Goal: Task Accomplishment & Management: Manage account settings

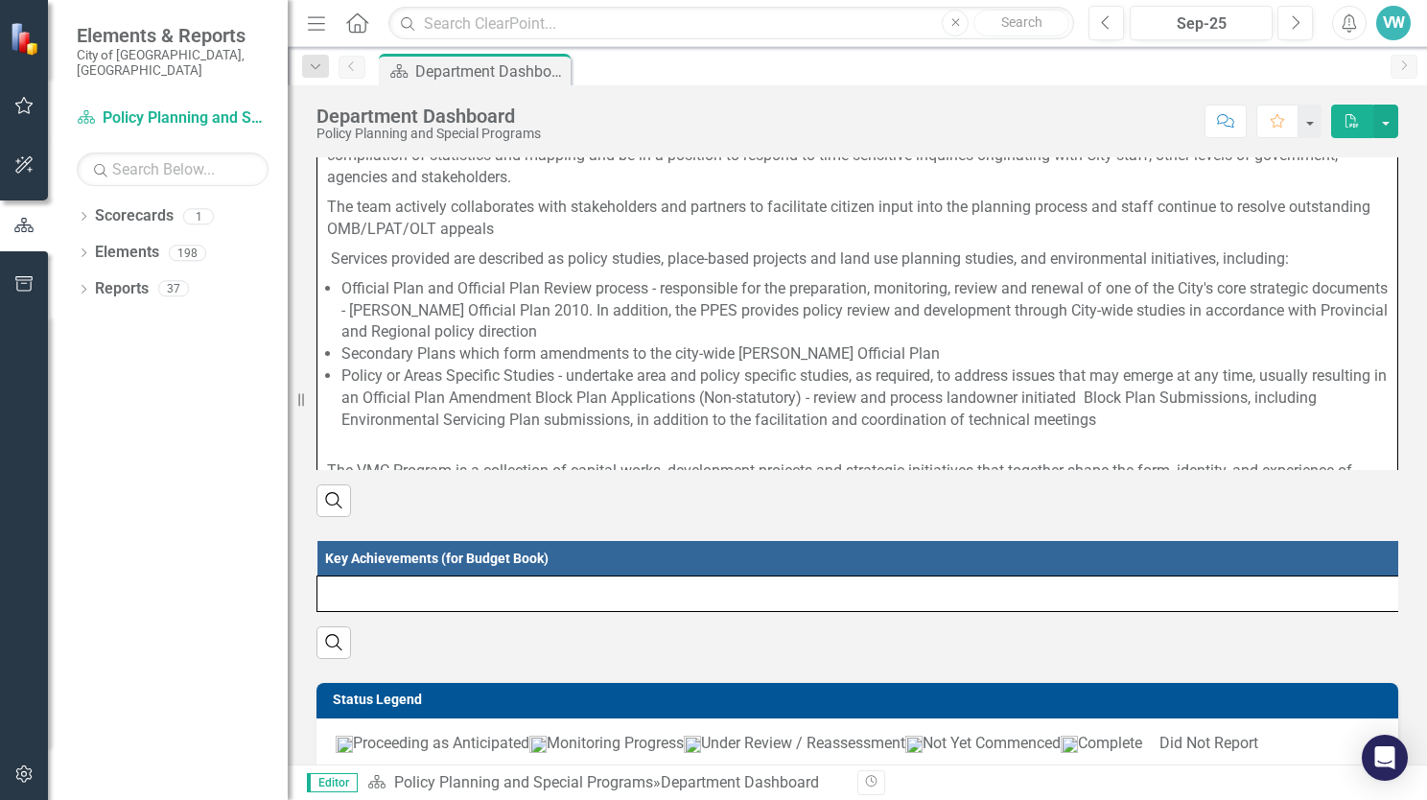
click at [1385, 20] on div "VW" at bounding box center [1393, 23] width 35 height 35
click at [1039, 134] on div "Score: N/A Sep-25 Completed Comment Favorite PDF" at bounding box center [974, 121] width 848 height 33
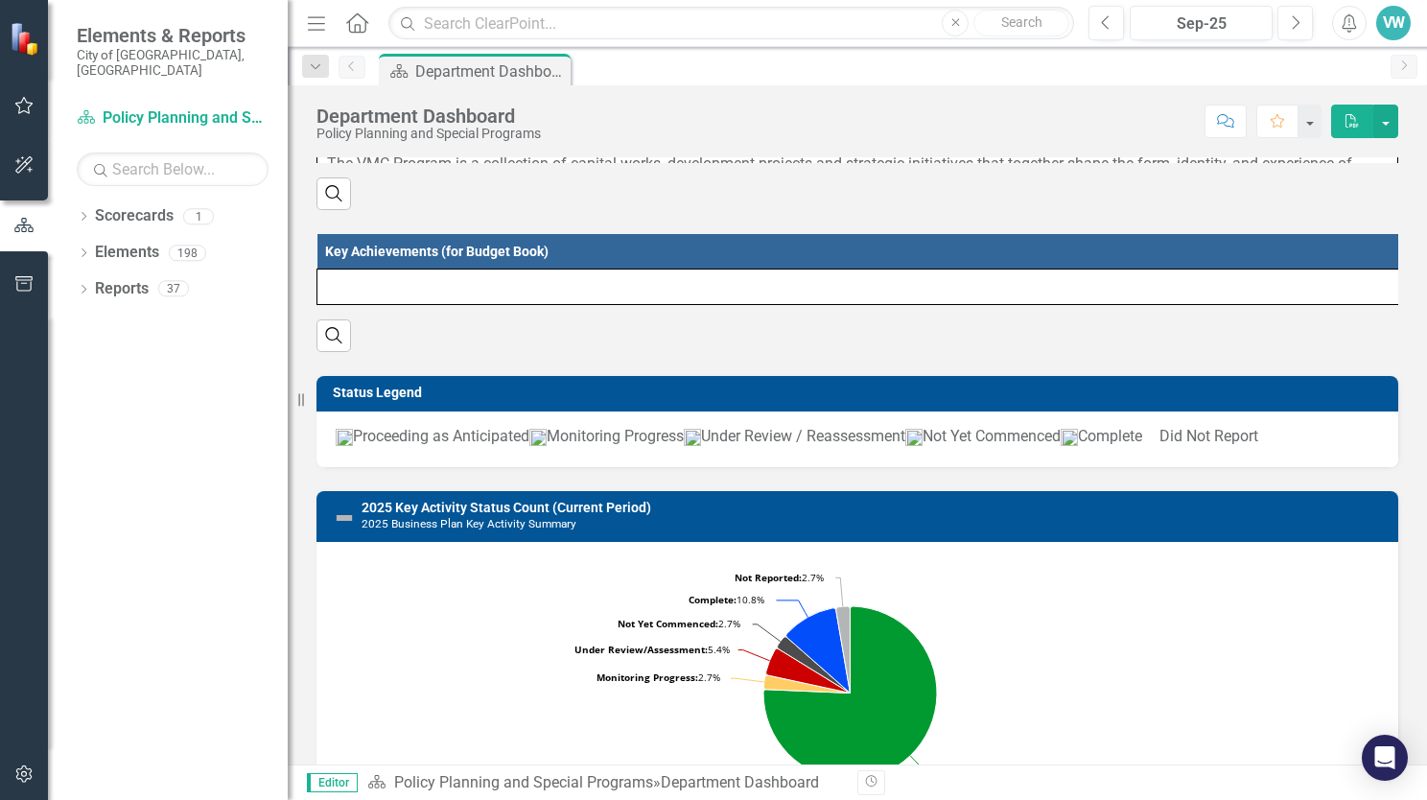
scroll to position [671, 0]
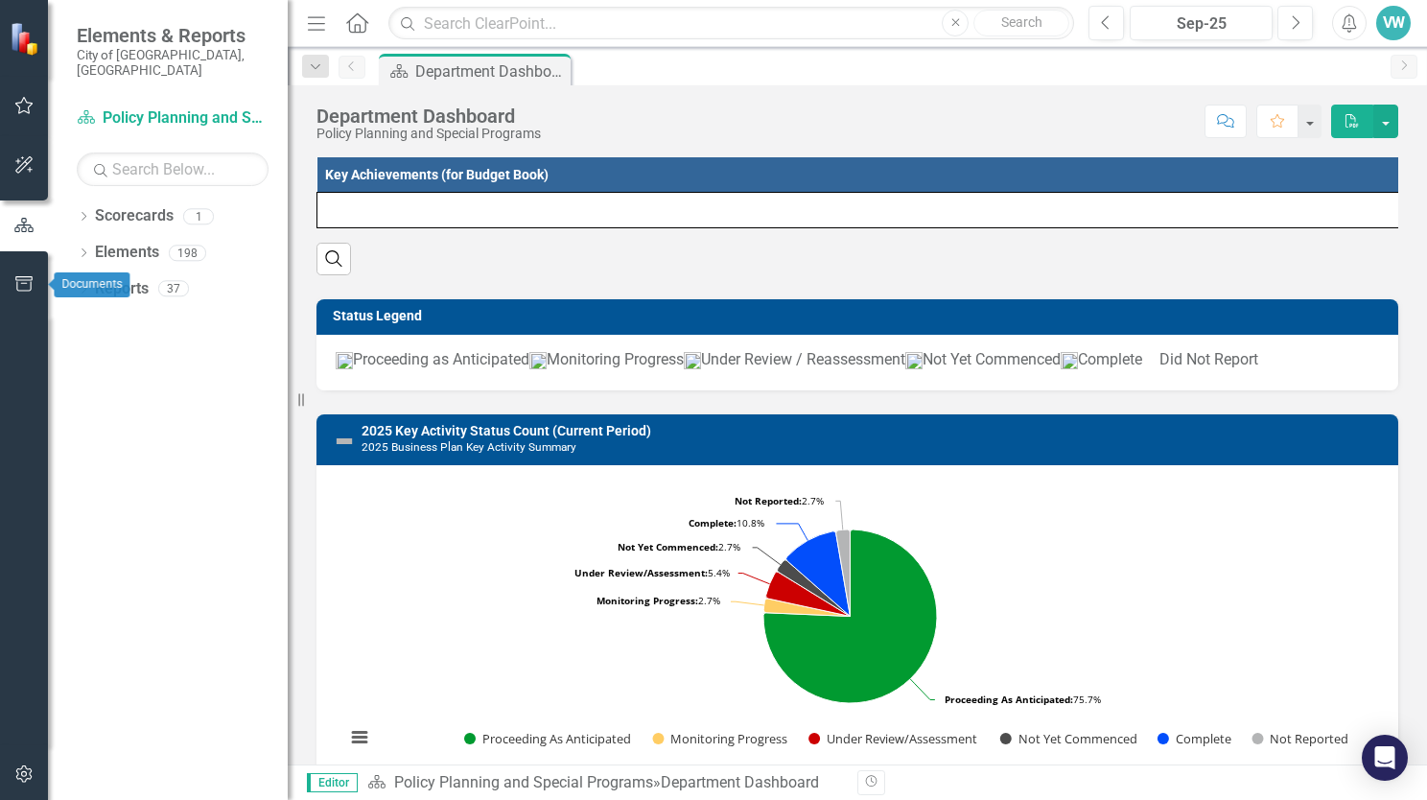
click at [9, 267] on button "button" at bounding box center [24, 285] width 43 height 40
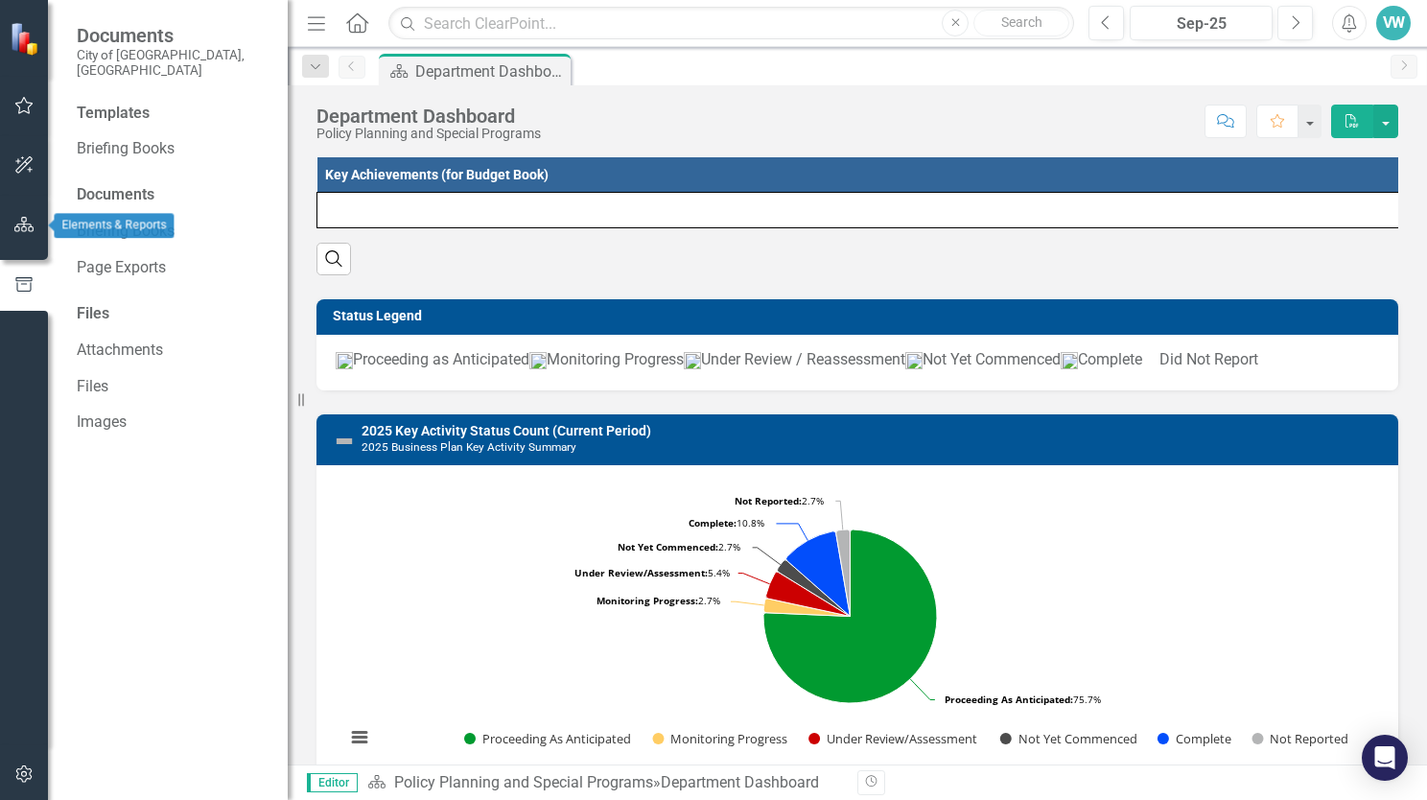
click at [22, 242] on button "button" at bounding box center [24, 225] width 43 height 40
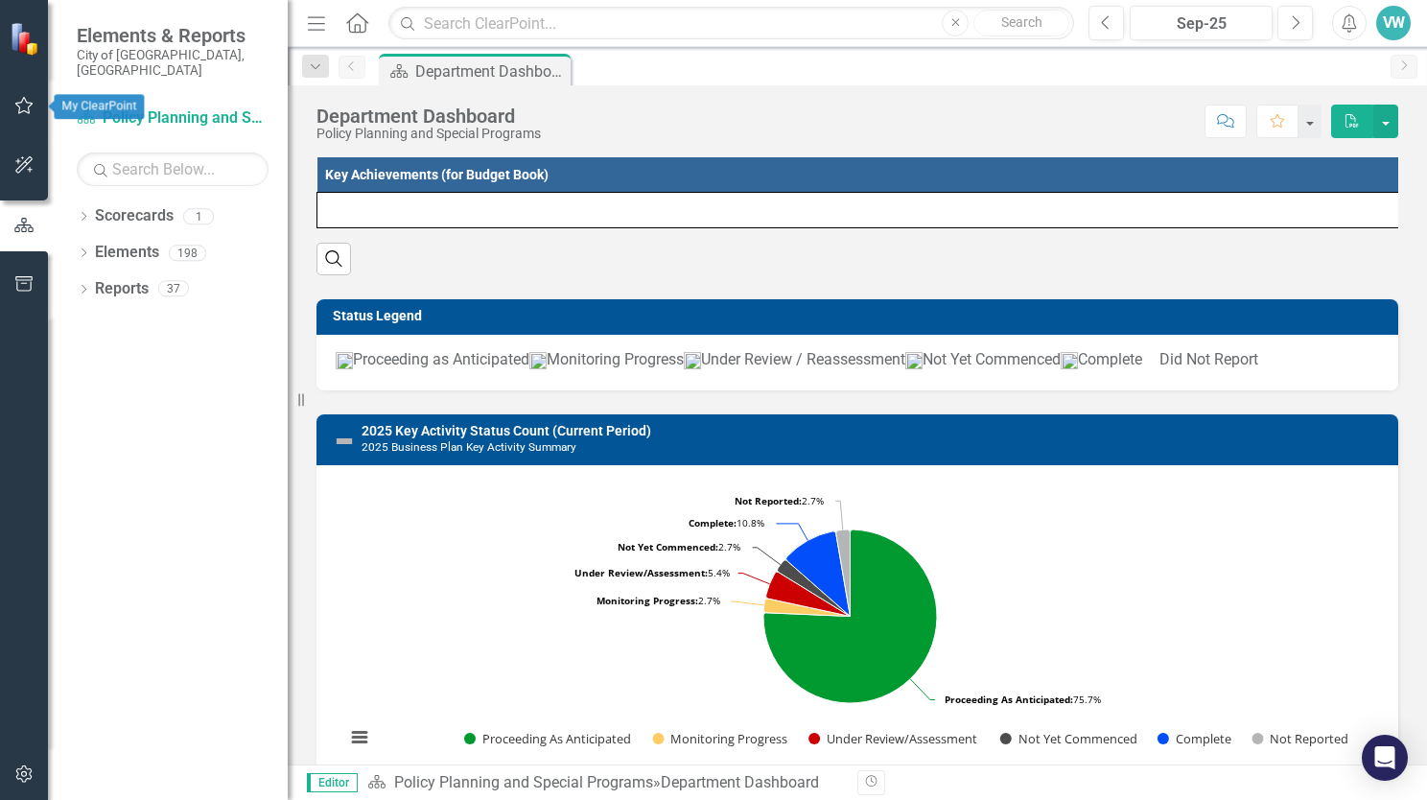
click at [38, 105] on button "button" at bounding box center [24, 106] width 43 height 40
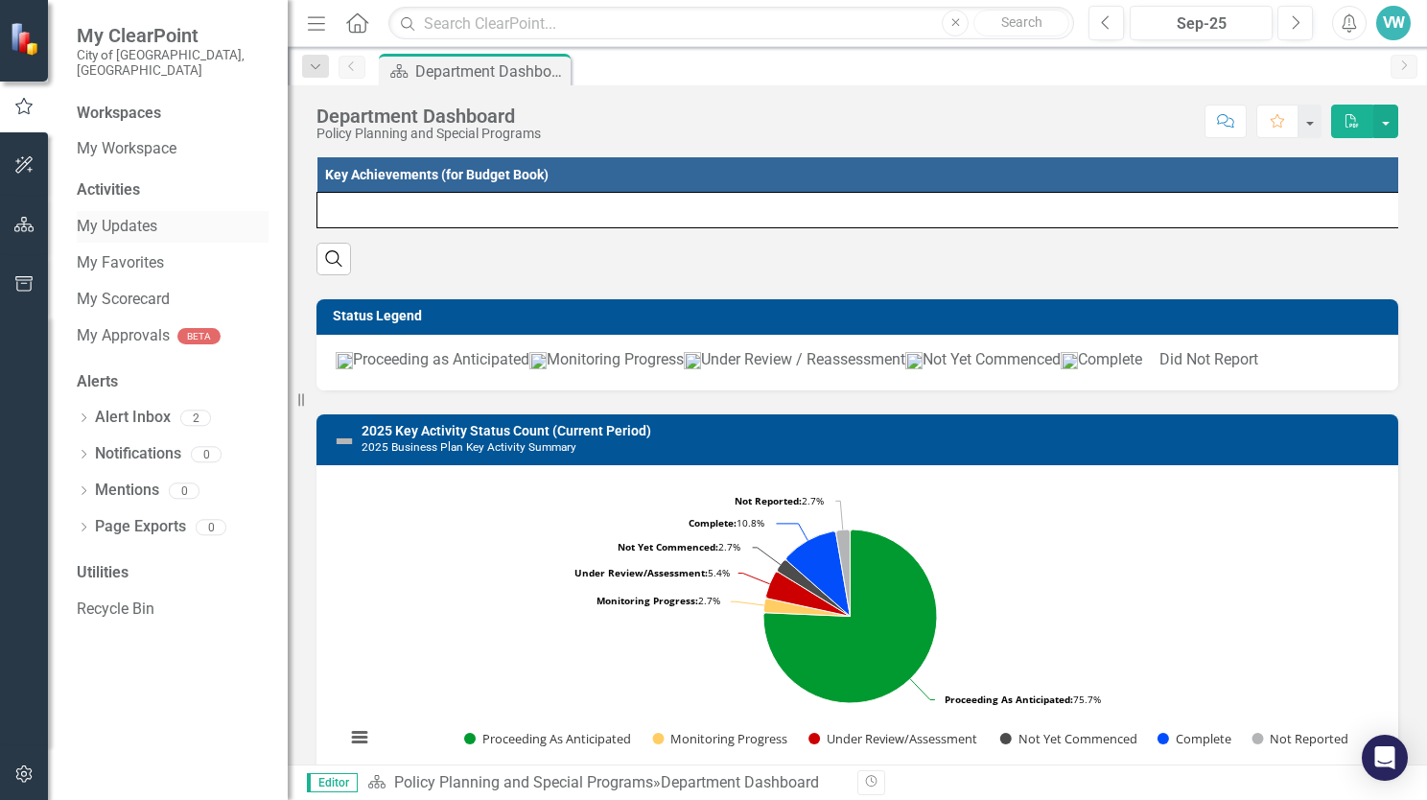
click at [167, 218] on link "My Updates" at bounding box center [173, 227] width 192 height 22
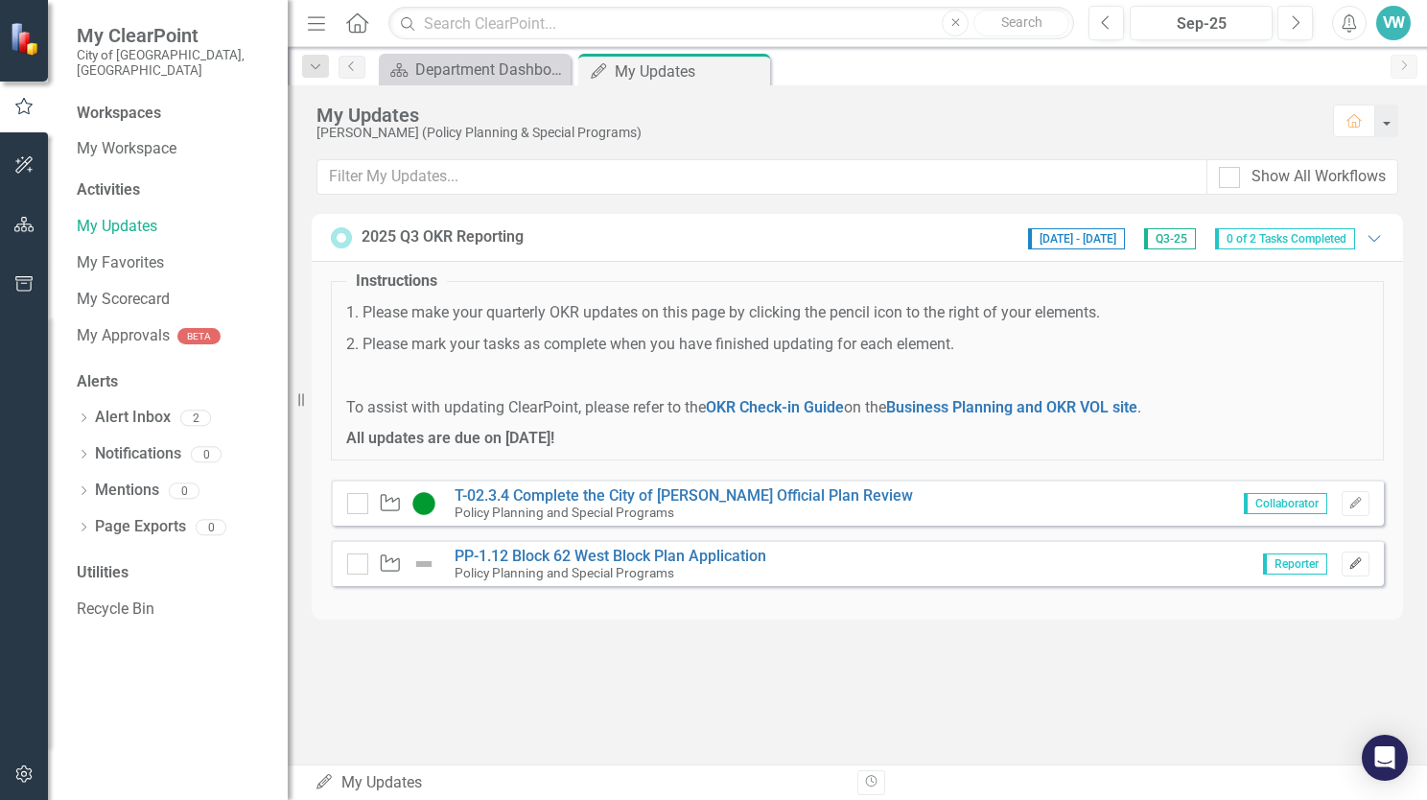
click at [1365, 566] on button "Edit" at bounding box center [1355, 563] width 28 height 25
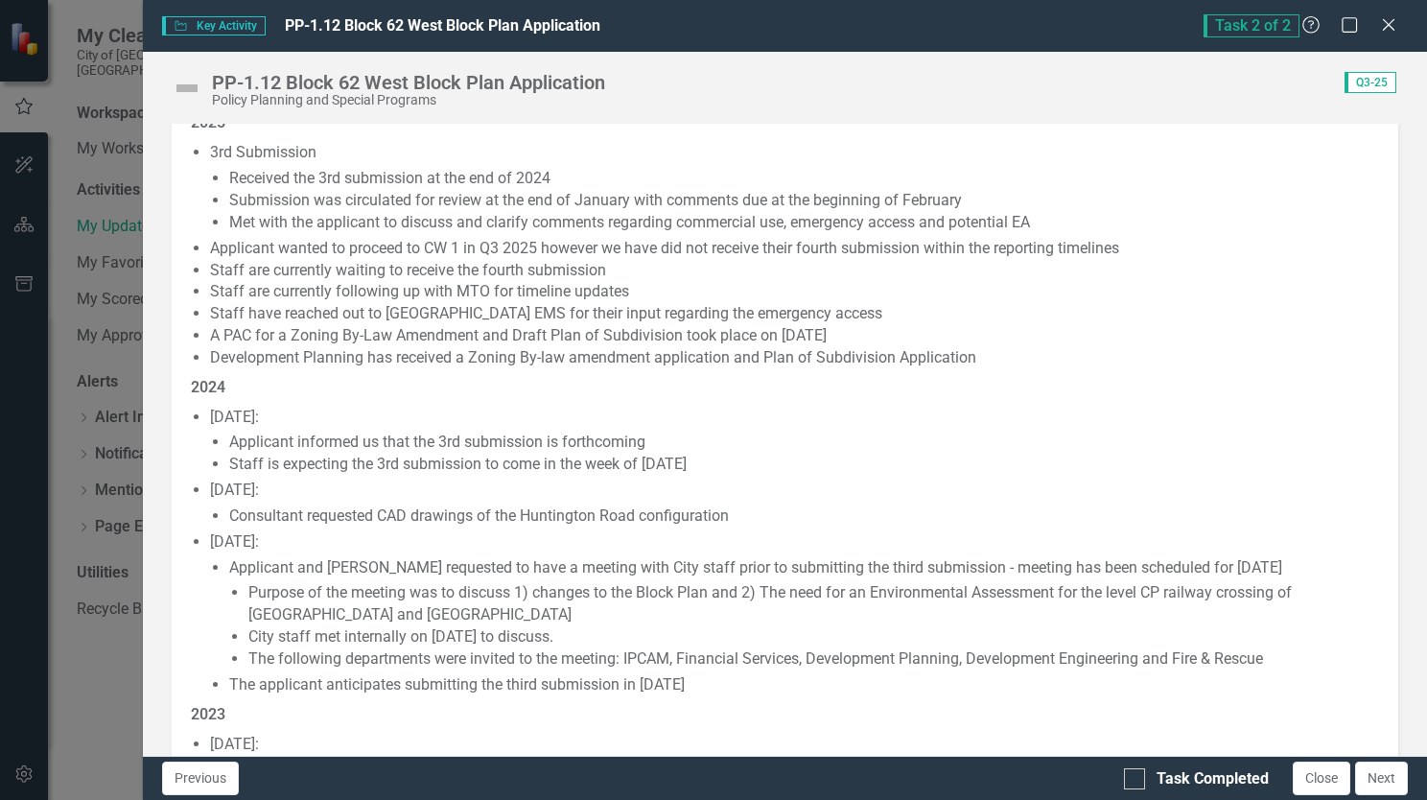
scroll to position [384, 0]
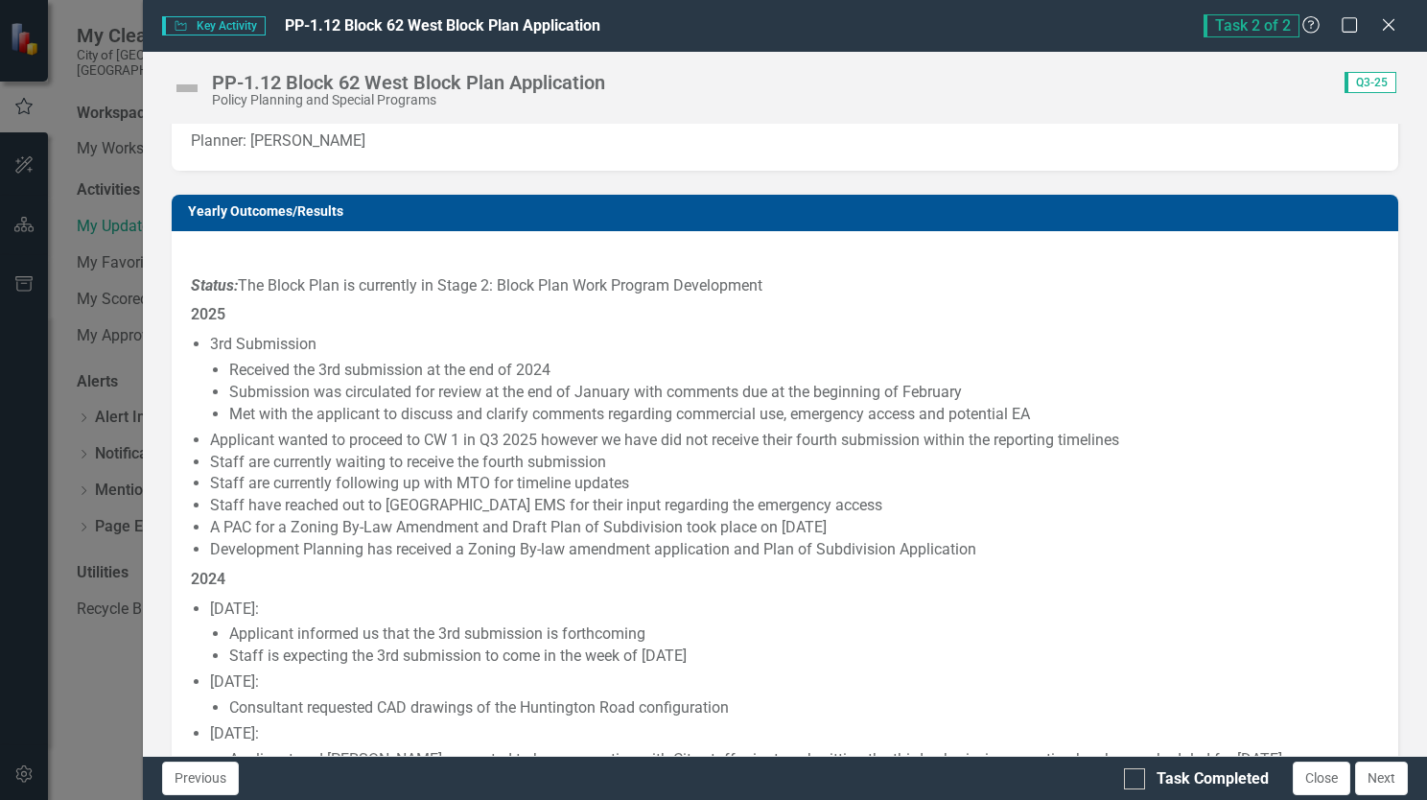
click at [506, 449] on li "Applicant wanted to proceed to CW 1 in Q3 2025 however we have did not receive …" at bounding box center [794, 441] width 1169 height 22
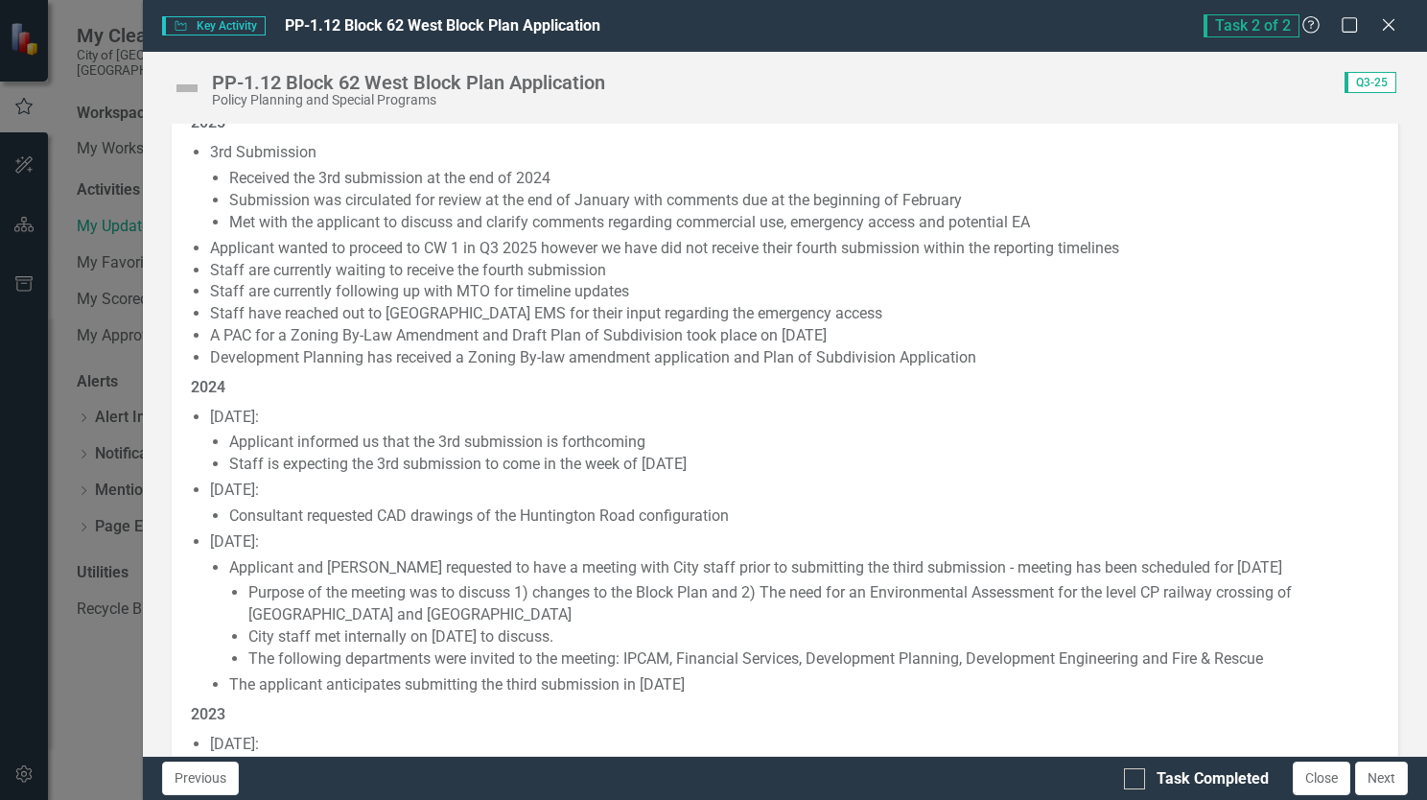
click at [506, 449] on li "Applicant informed us that the 3rd submission is forthcoming" at bounding box center [804, 442] width 1150 height 22
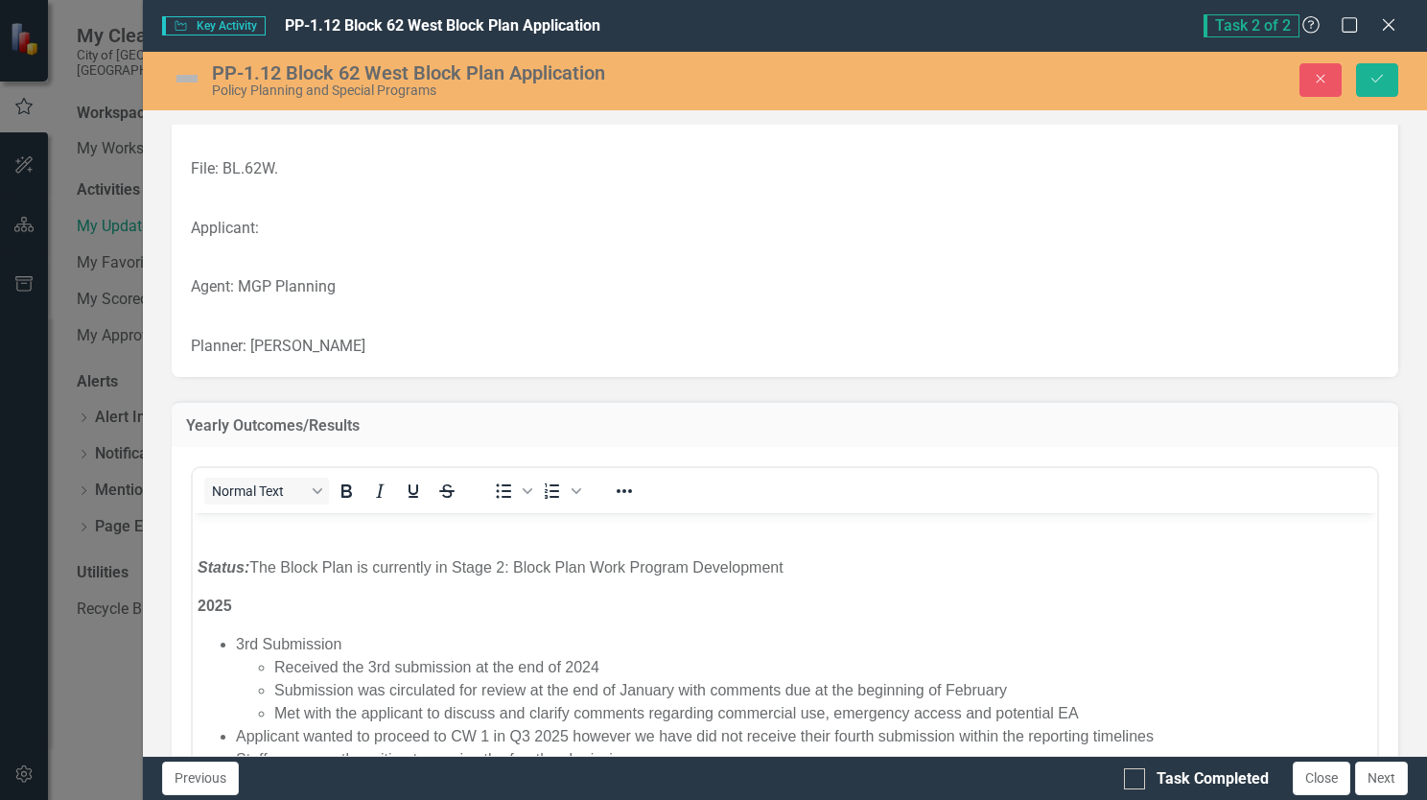
scroll to position [384, 0]
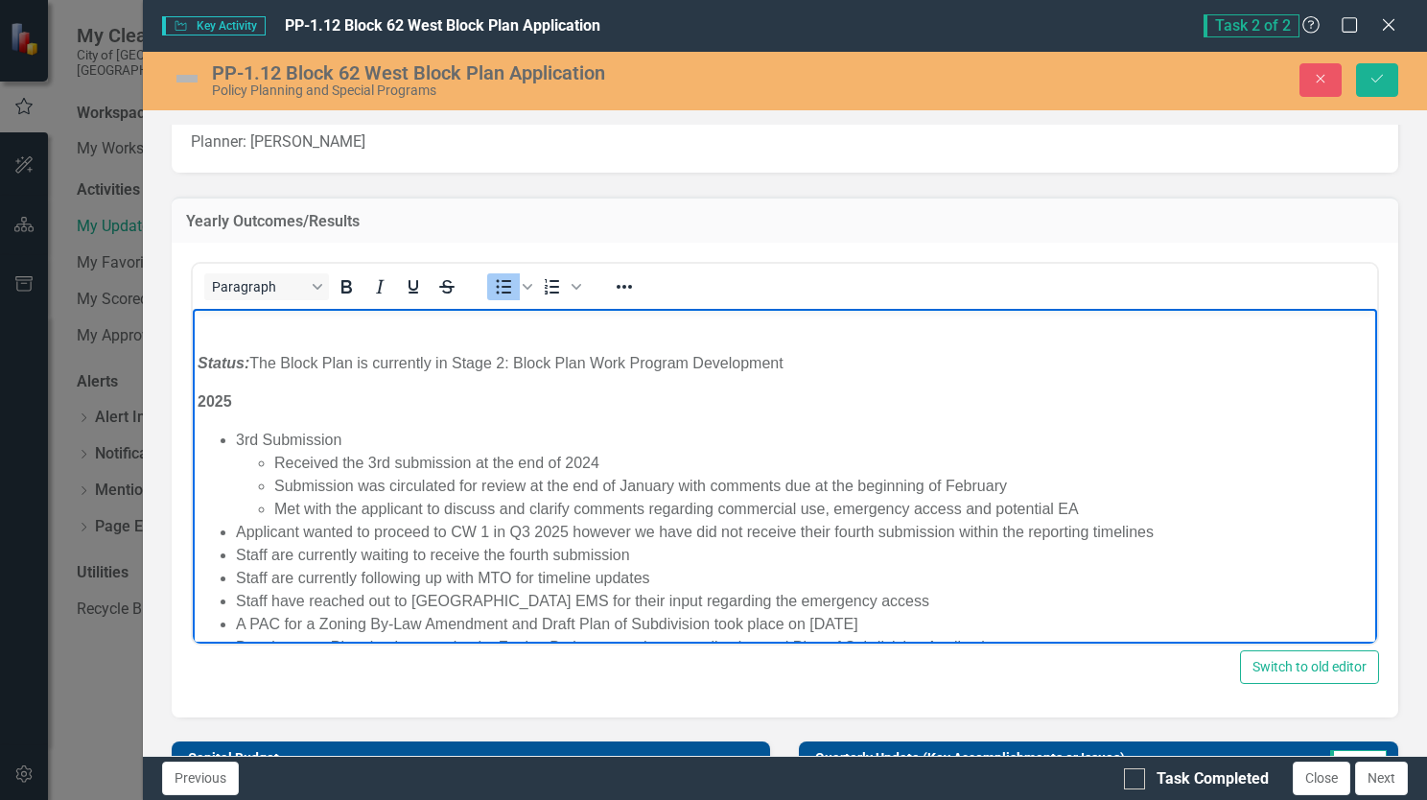
click at [505, 450] on li "3rd Submission Received the 3rd submission at the end of 2024 Submission was ci…" at bounding box center [803, 475] width 1136 height 92
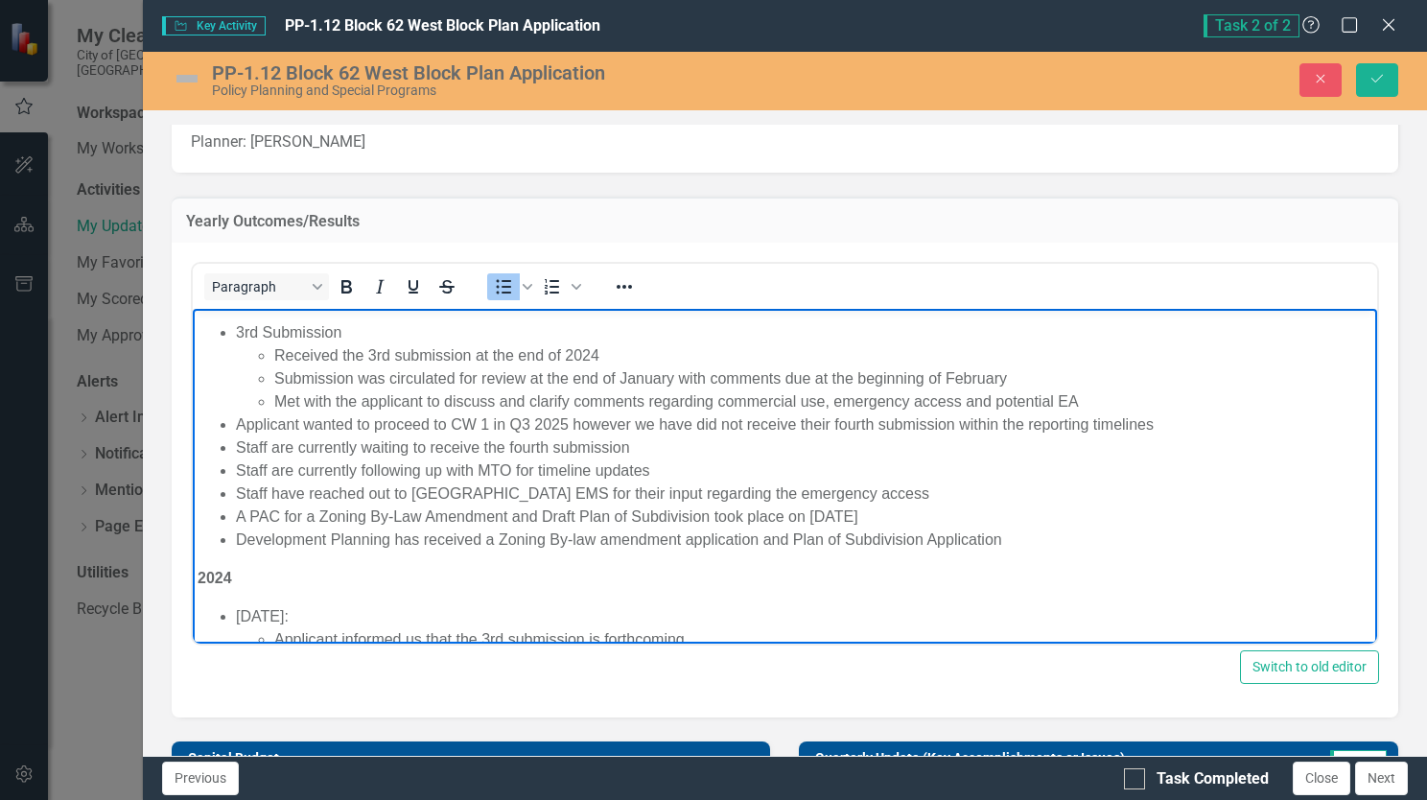
scroll to position [96, 0]
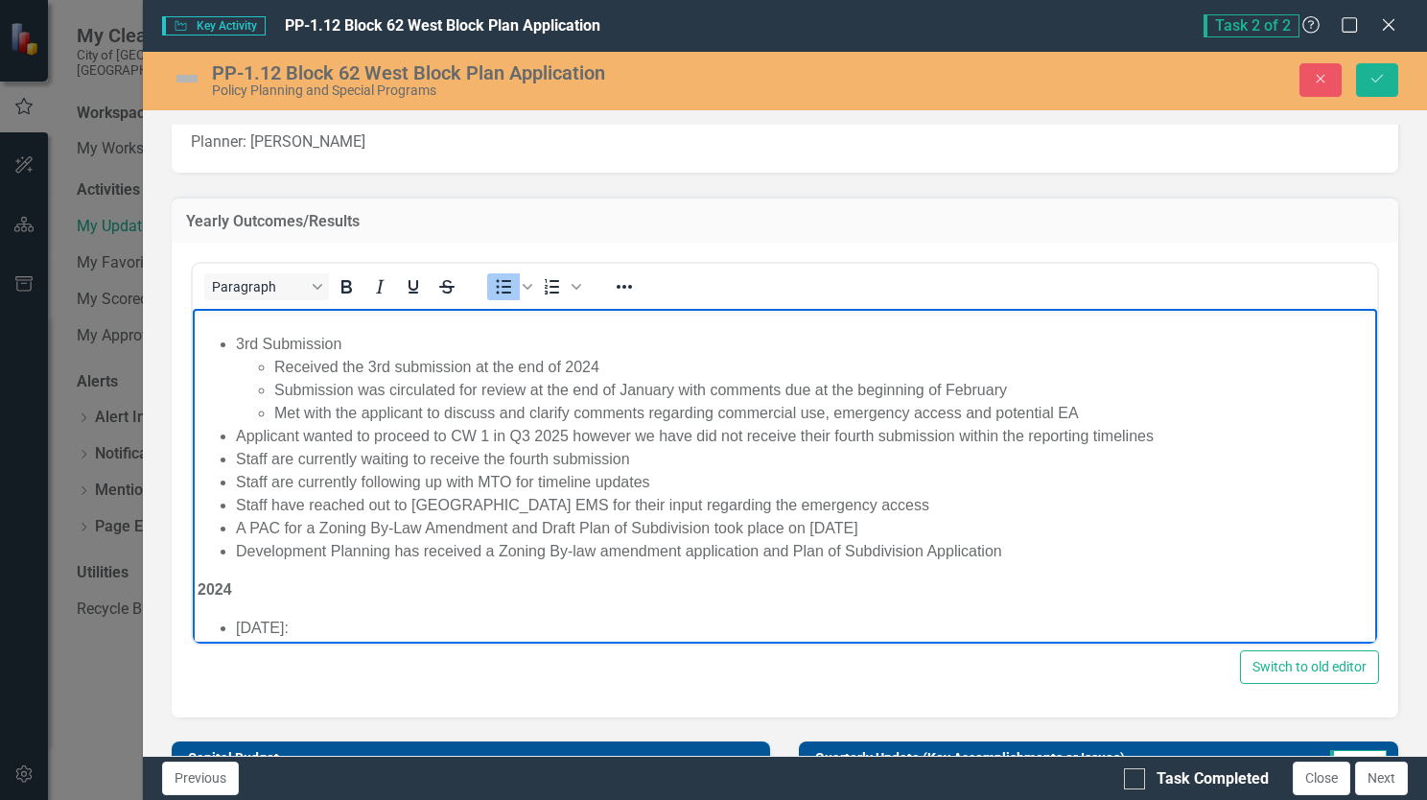
click at [1031, 543] on li "Development Planning has received a Zoning By-law amendment application and Pla…" at bounding box center [803, 551] width 1136 height 23
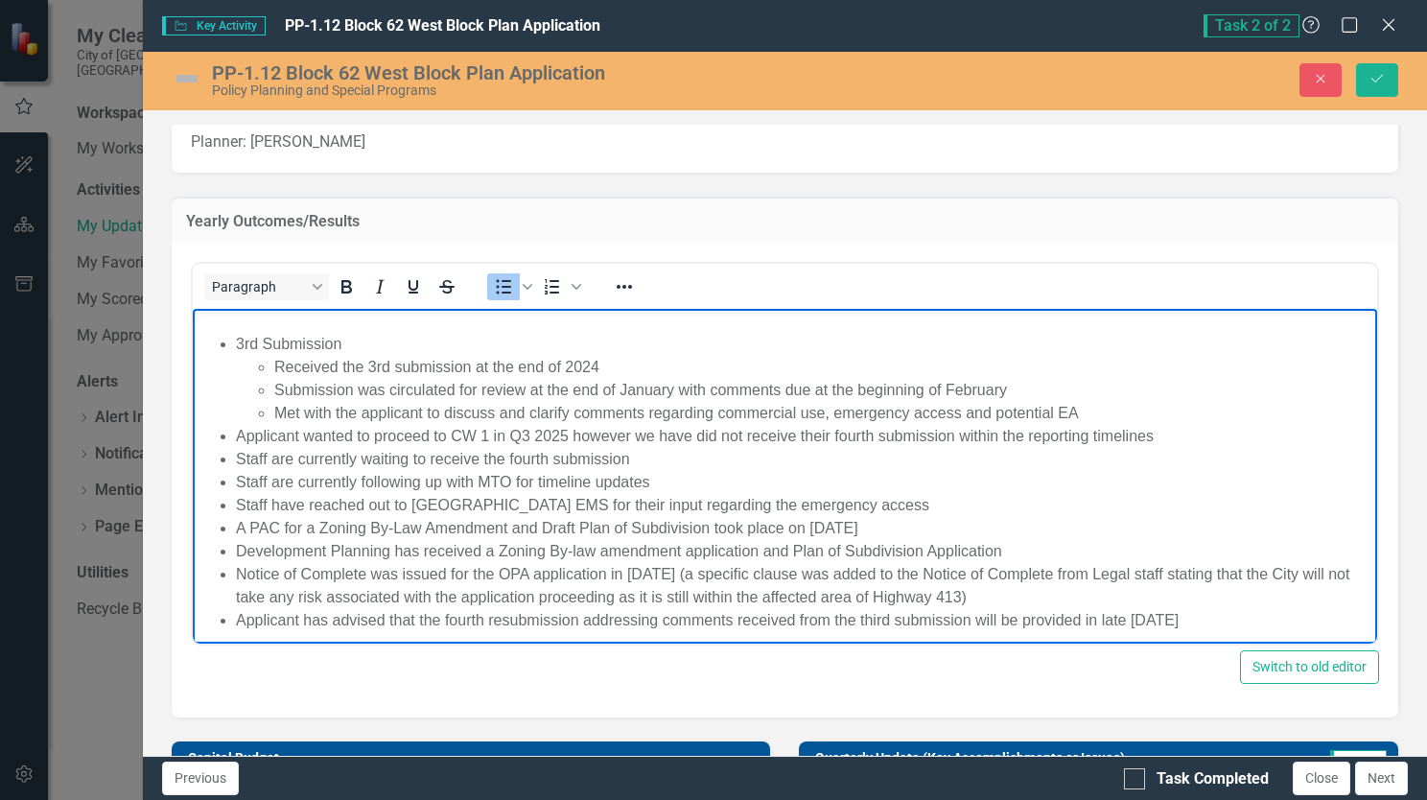
click at [1282, 623] on li "Applicant has advised that the fourth resubmission addressing comments received…" at bounding box center [803, 620] width 1136 height 23
click at [1272, 622] on li "Applicant has advised that the fourth resubmission addressing comments received…" at bounding box center [803, 620] width 1136 height 23
drag, startPoint x: 482, startPoint y: 621, endPoint x: 445, endPoint y: 616, distance: 37.8
click at [445, 616] on li "Applicant has advised that the fourth resubmission addressing comments received…" at bounding box center [803, 620] width 1136 height 23
click at [1256, 617] on li "Applicant has advised that the 4th resubmission addressing comments received fr…" at bounding box center [803, 620] width 1136 height 23
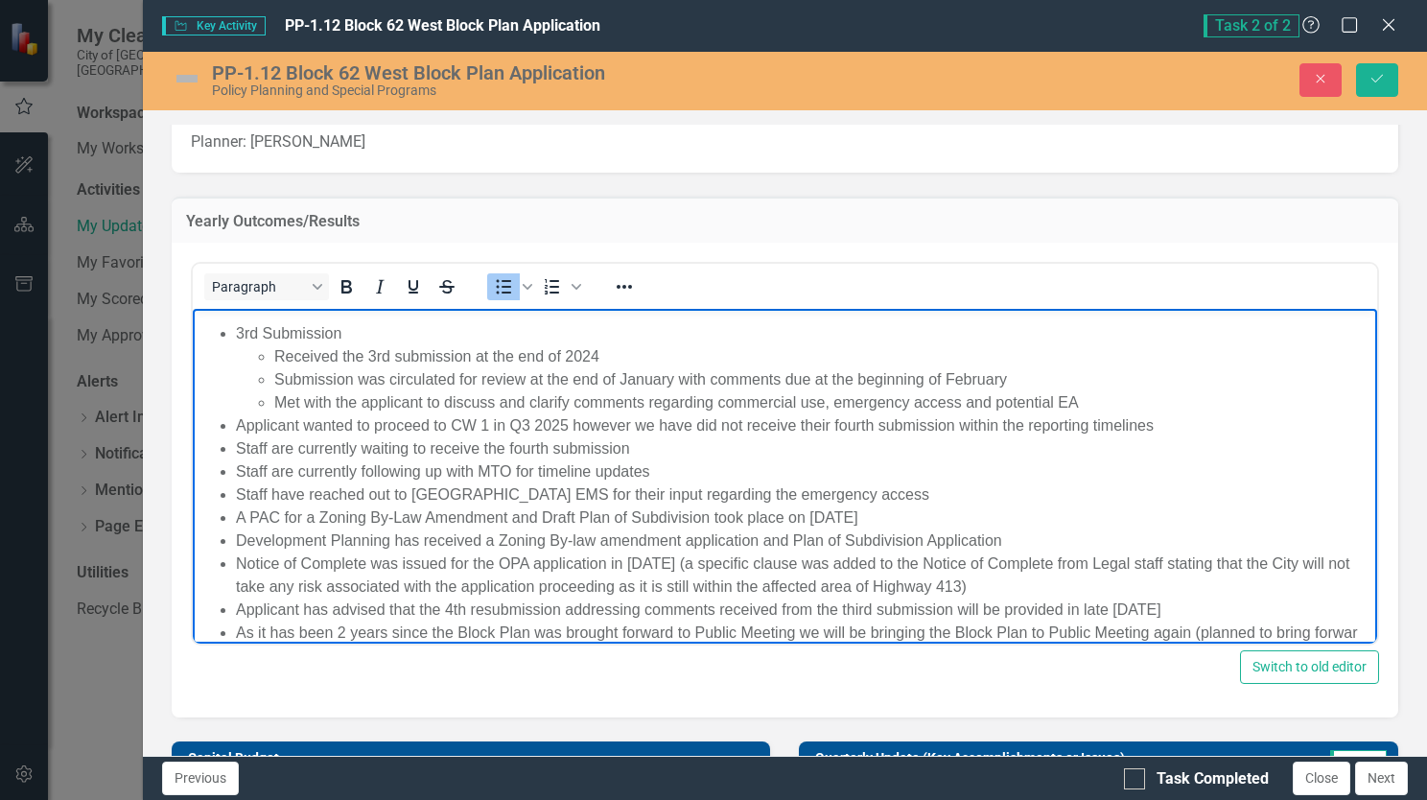
scroll to position [127, 0]
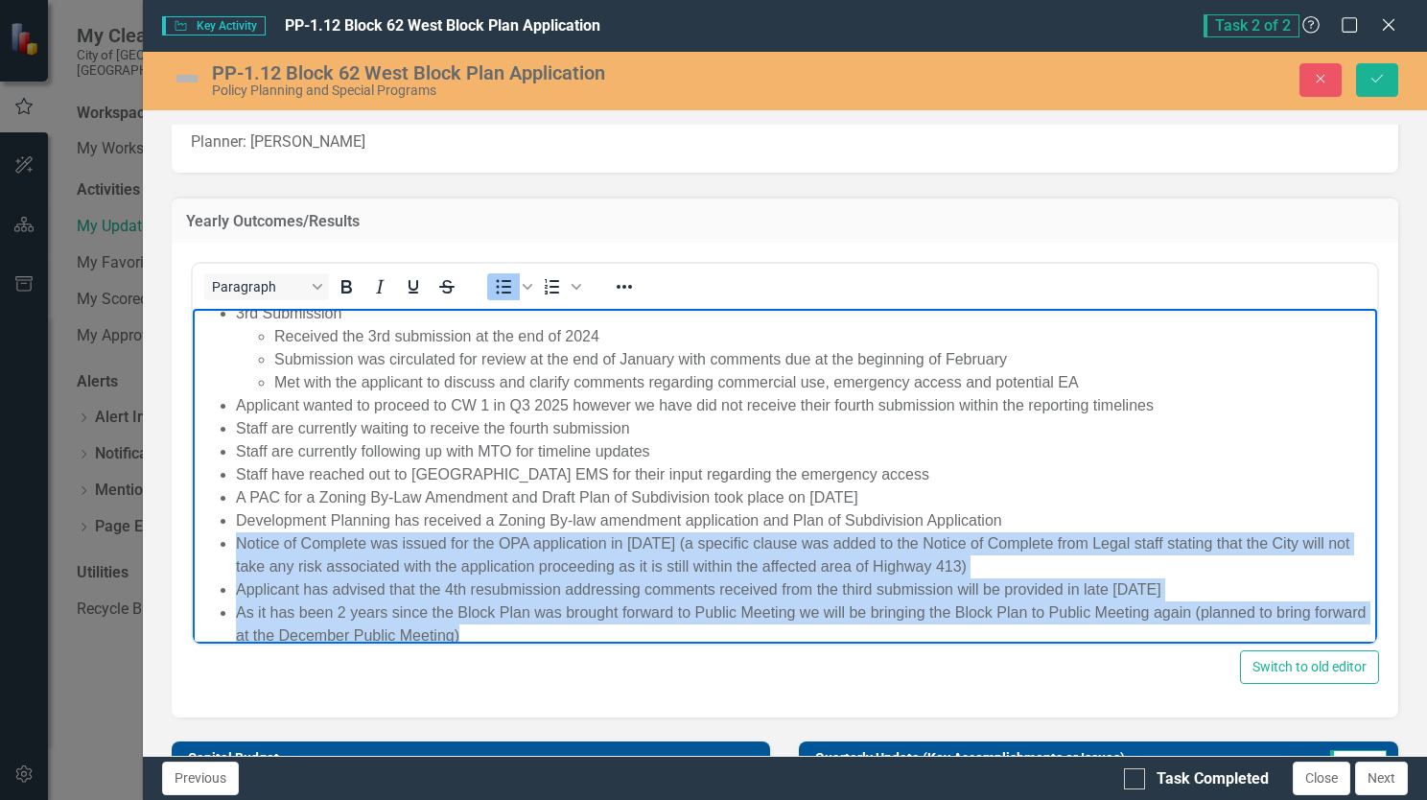
drag, startPoint x: 558, startPoint y: 638, endPoint x: 216, endPoint y: 531, distance: 358.5
click at [216, 531] on ul "3rd Submission Received the 3rd submission at the end of 2024 Submission was ci…" at bounding box center [784, 474] width 1175 height 345
copy ul "Notice of Complete was issued for the OPA application in [DATE] (a specific cla…"
click at [447, 594] on li "Applicant has advised that the 4th resubmission addressing comments received fr…" at bounding box center [803, 589] width 1136 height 23
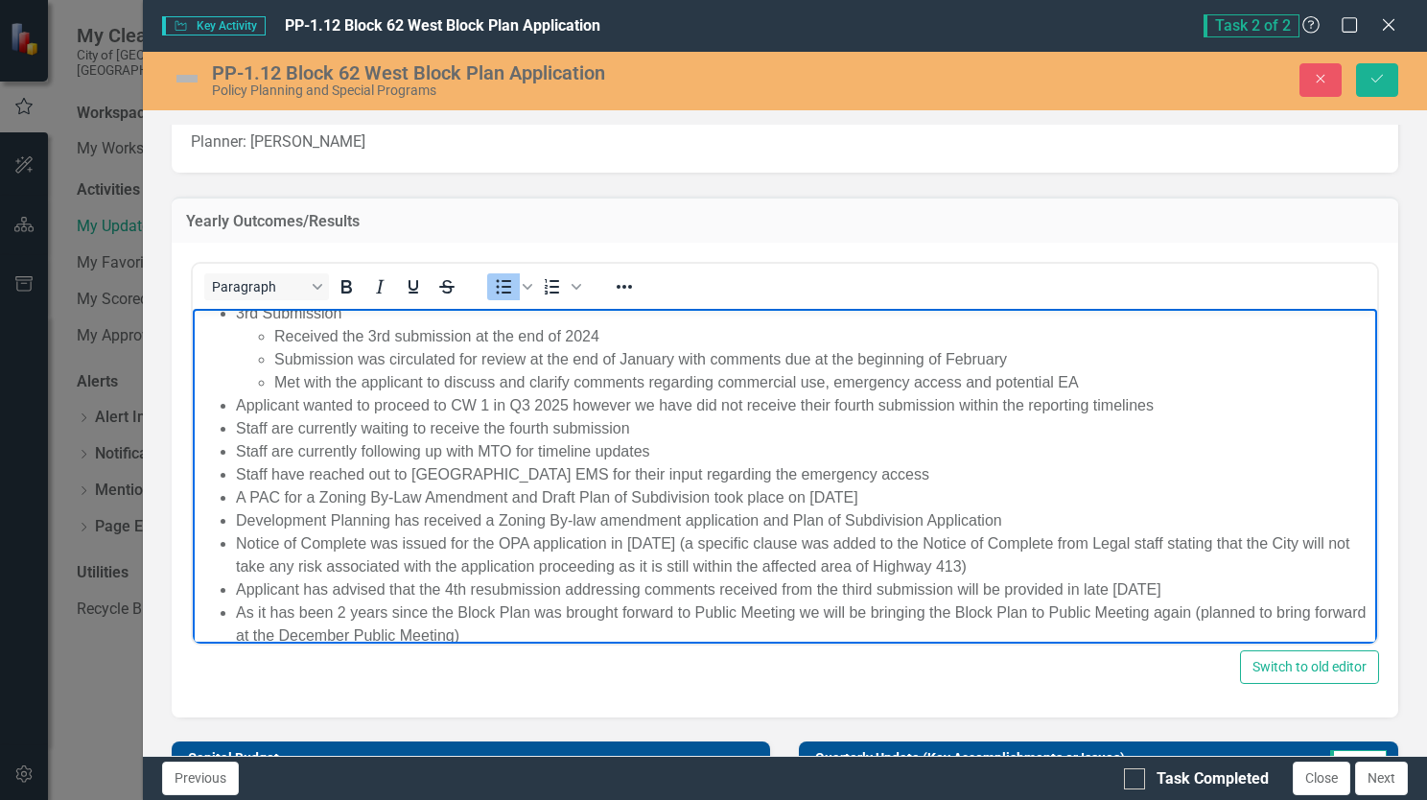
scroll to position [130, 0]
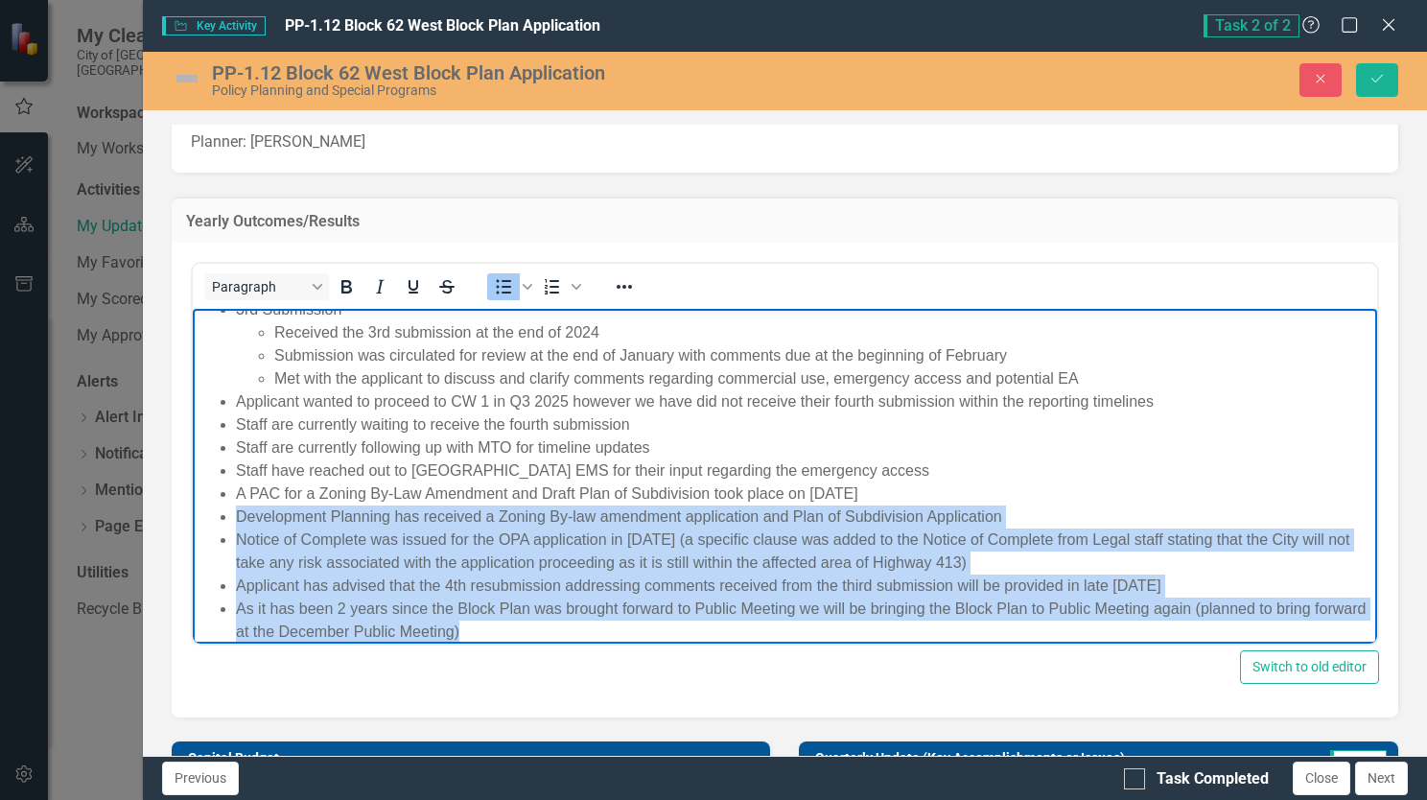
drag, startPoint x: 516, startPoint y: 634, endPoint x: 212, endPoint y: 524, distance: 323.3
click at [212, 524] on ul "3rd Submission Received the 3rd submission at the end of 2024 Submission was ci…" at bounding box center [784, 470] width 1175 height 345
click at [686, 641] on li "As it has been 2 years since the Block Plan was brought forward to Public Meeti…" at bounding box center [803, 620] width 1136 height 46
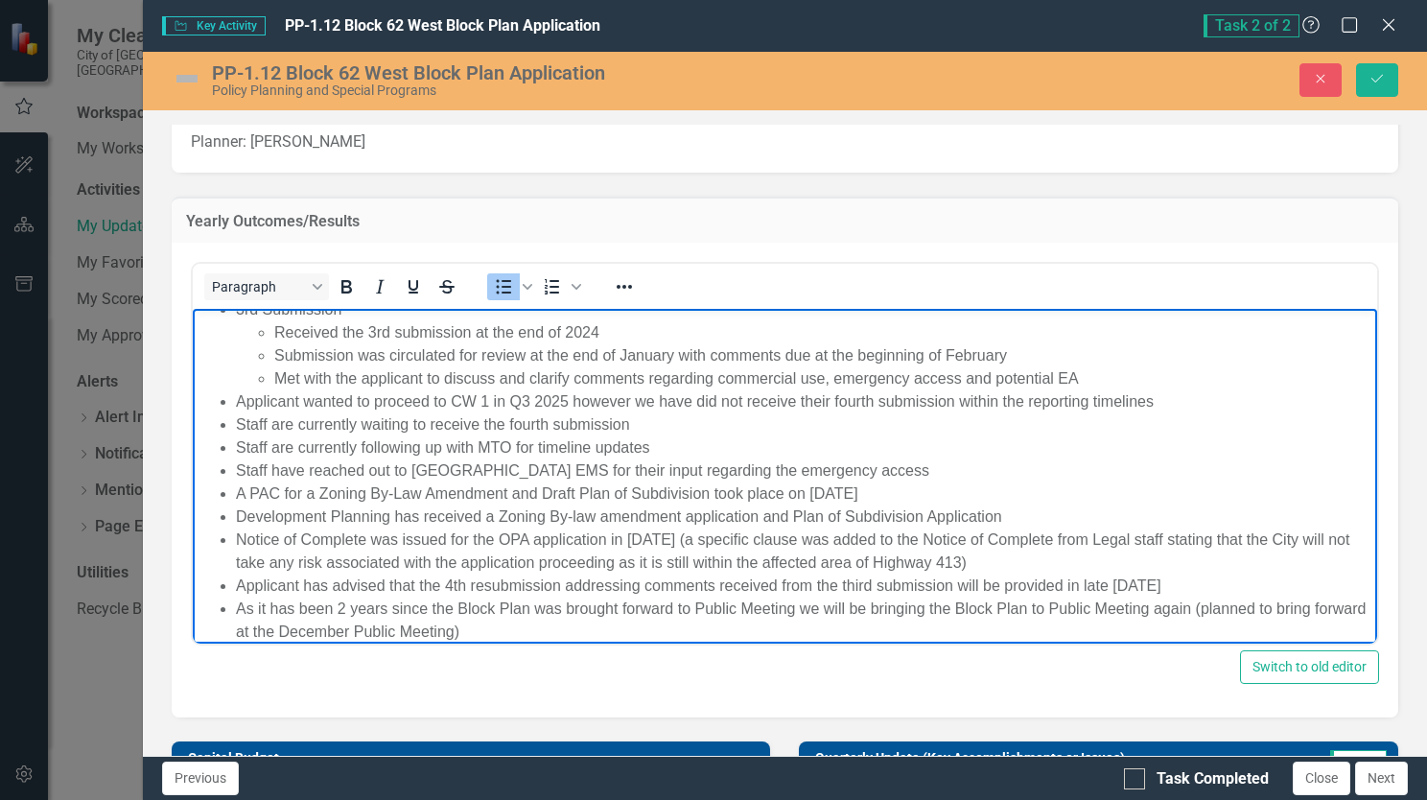
click at [556, 638] on li "As it has been 2 years since the Block Plan was brought forward to Public Meeti…" at bounding box center [803, 620] width 1136 height 46
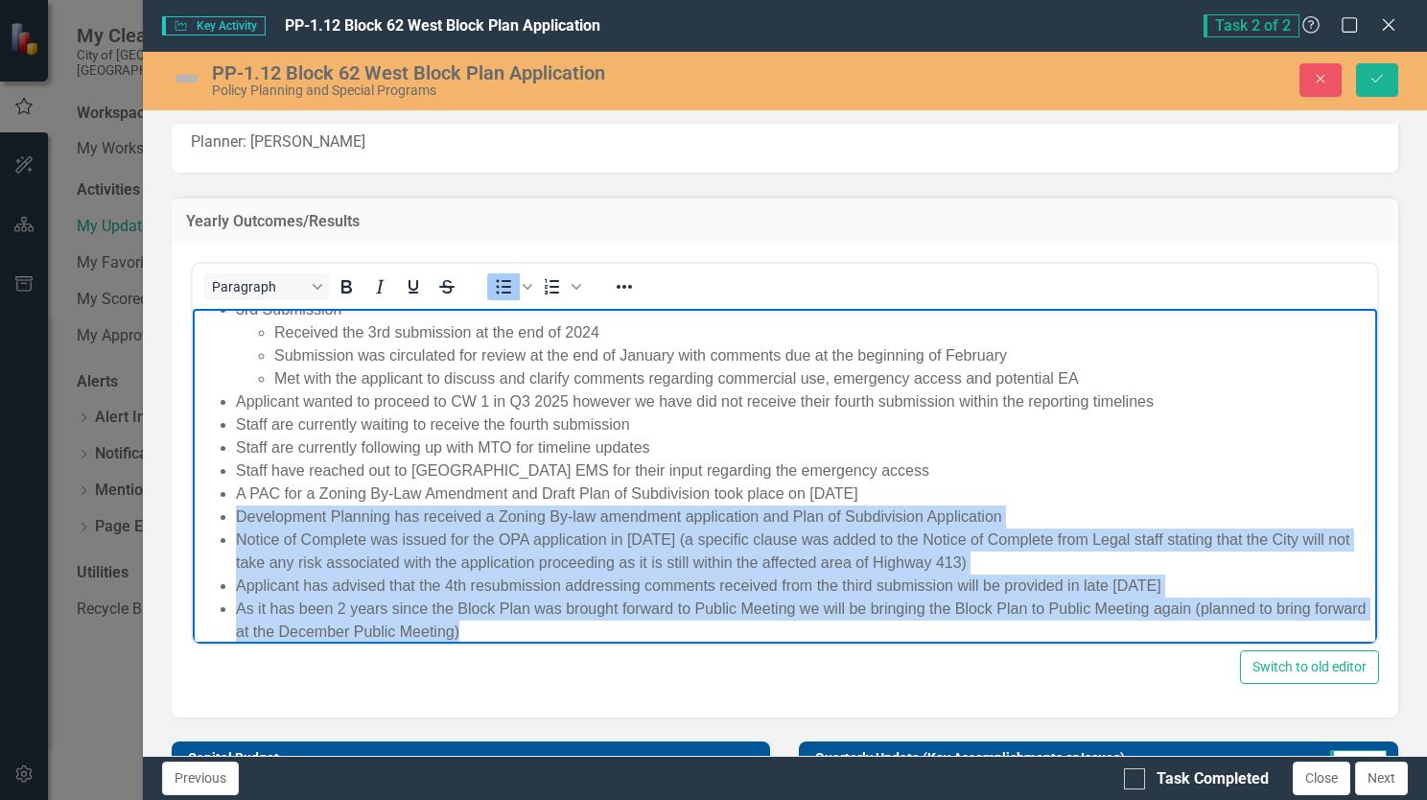
drag, startPoint x: 535, startPoint y: 635, endPoint x: 201, endPoint y: 525, distance: 351.1
click at [201, 525] on ul "3rd Submission Received the 3rd submission at the end of 2024 Submission was ci…" at bounding box center [784, 470] width 1175 height 345
click at [391, 538] on li "Notice of Complete was issued for the OPA application in [DATE] (a specific cla…" at bounding box center [803, 551] width 1136 height 46
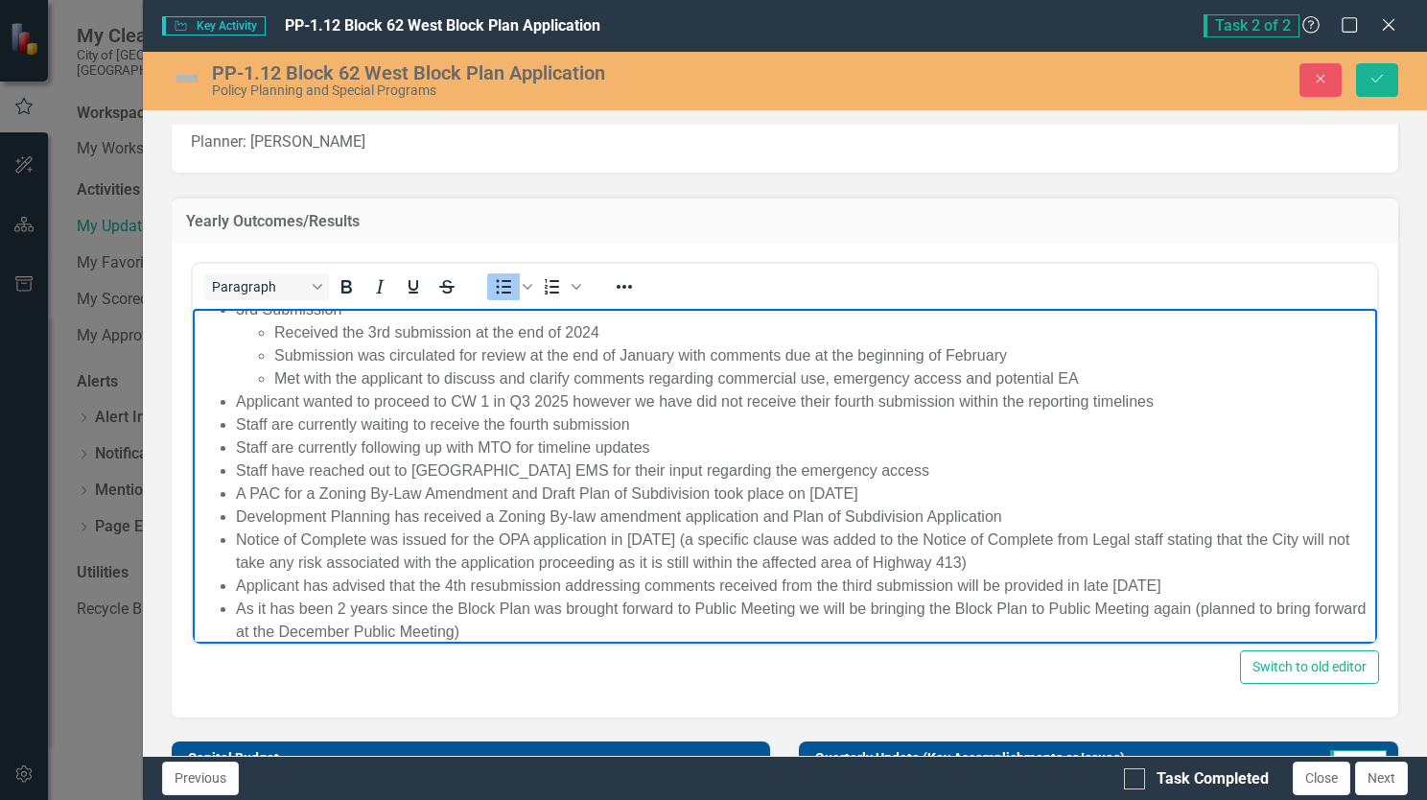
click at [520, 622] on li "As it has been 2 years since the Block Plan was brought forward to Public Meeti…" at bounding box center [803, 620] width 1136 height 46
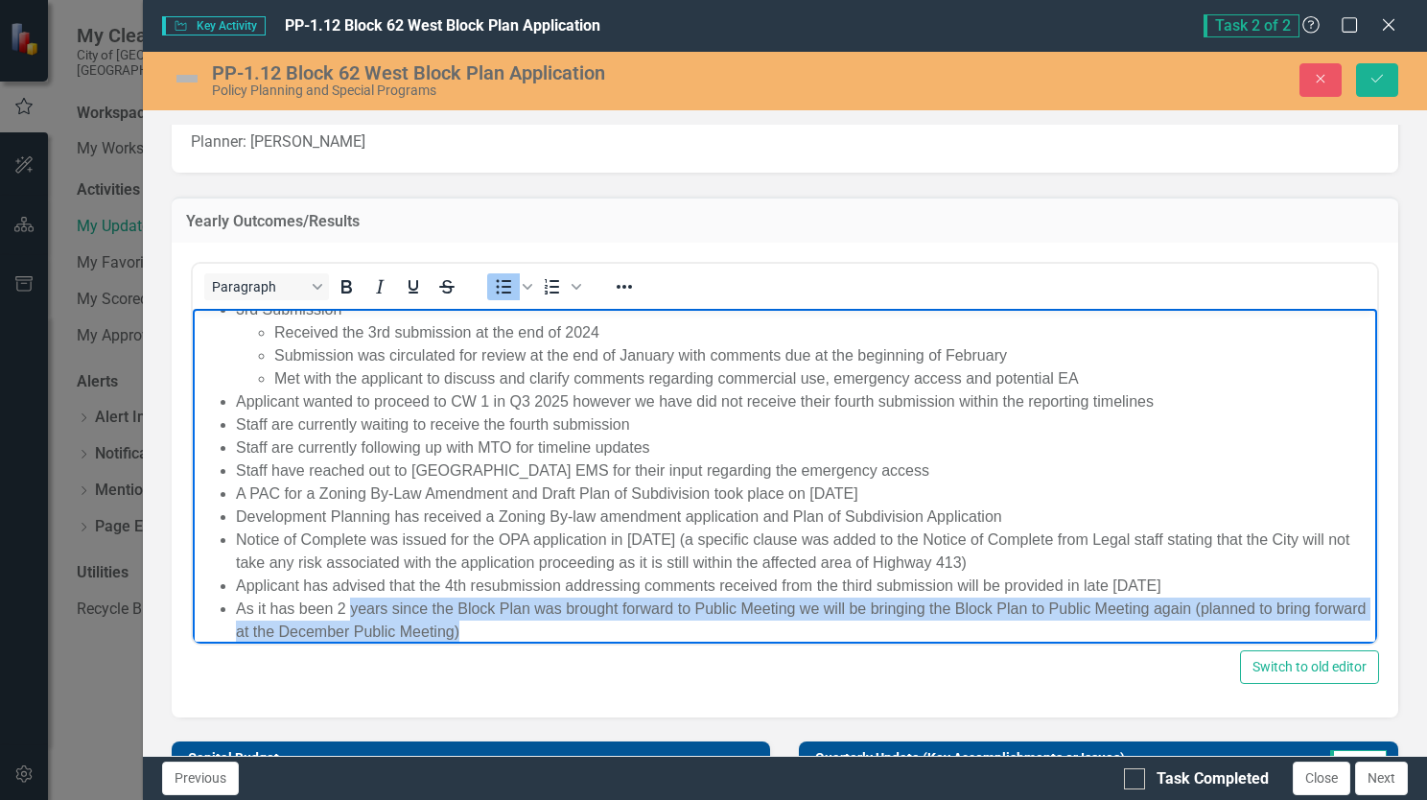
scroll to position [135, 0]
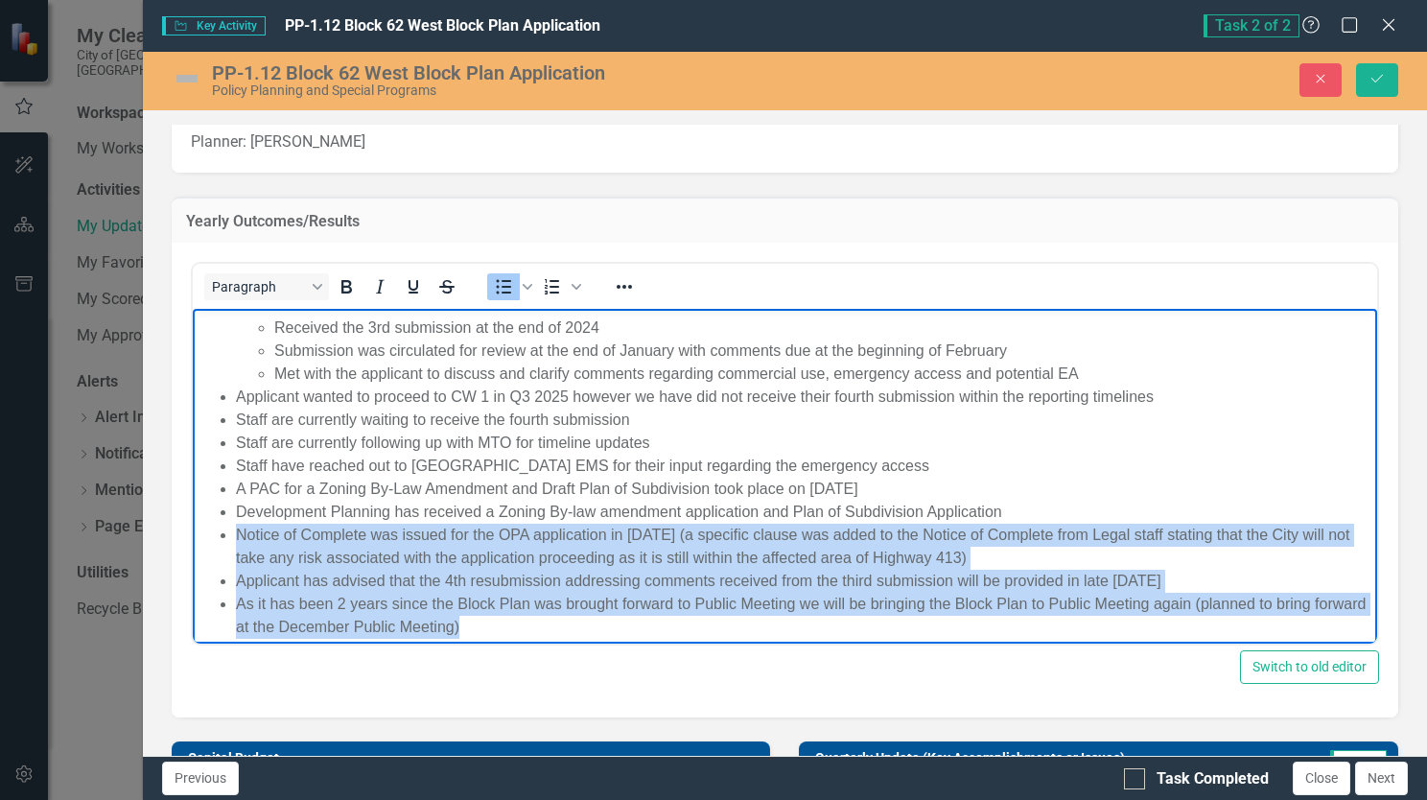
drag, startPoint x: 520, startPoint y: 634, endPoint x: 155, endPoint y: 546, distance: 374.9
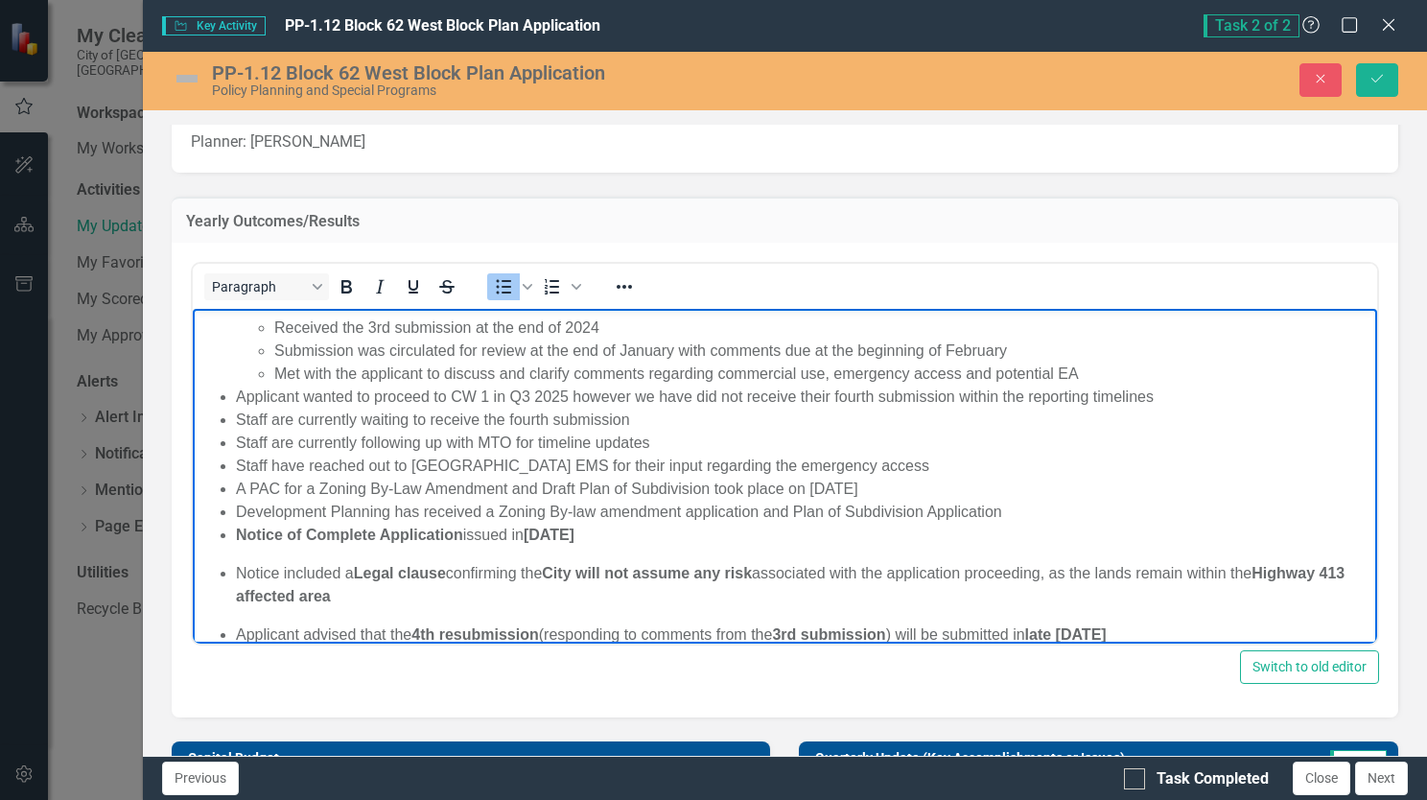
click at [265, 542] on strong "Notice of Complete Application" at bounding box center [348, 534] width 227 height 16
click at [255, 556] on ul "3rd Submission Received the 3rd submission at the end of 2024 Submission was ci…" at bounding box center [784, 527] width 1175 height 468
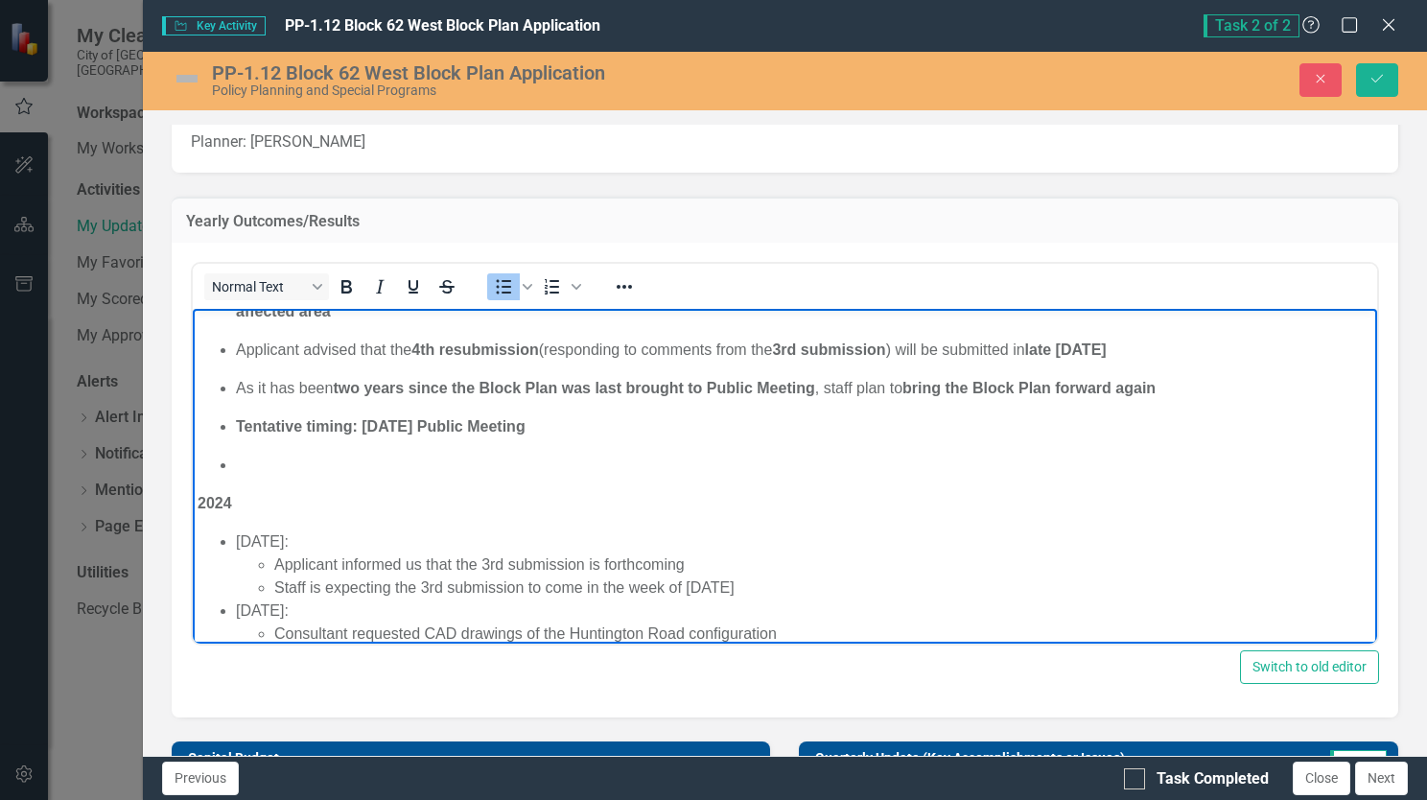
scroll to position [423, 0]
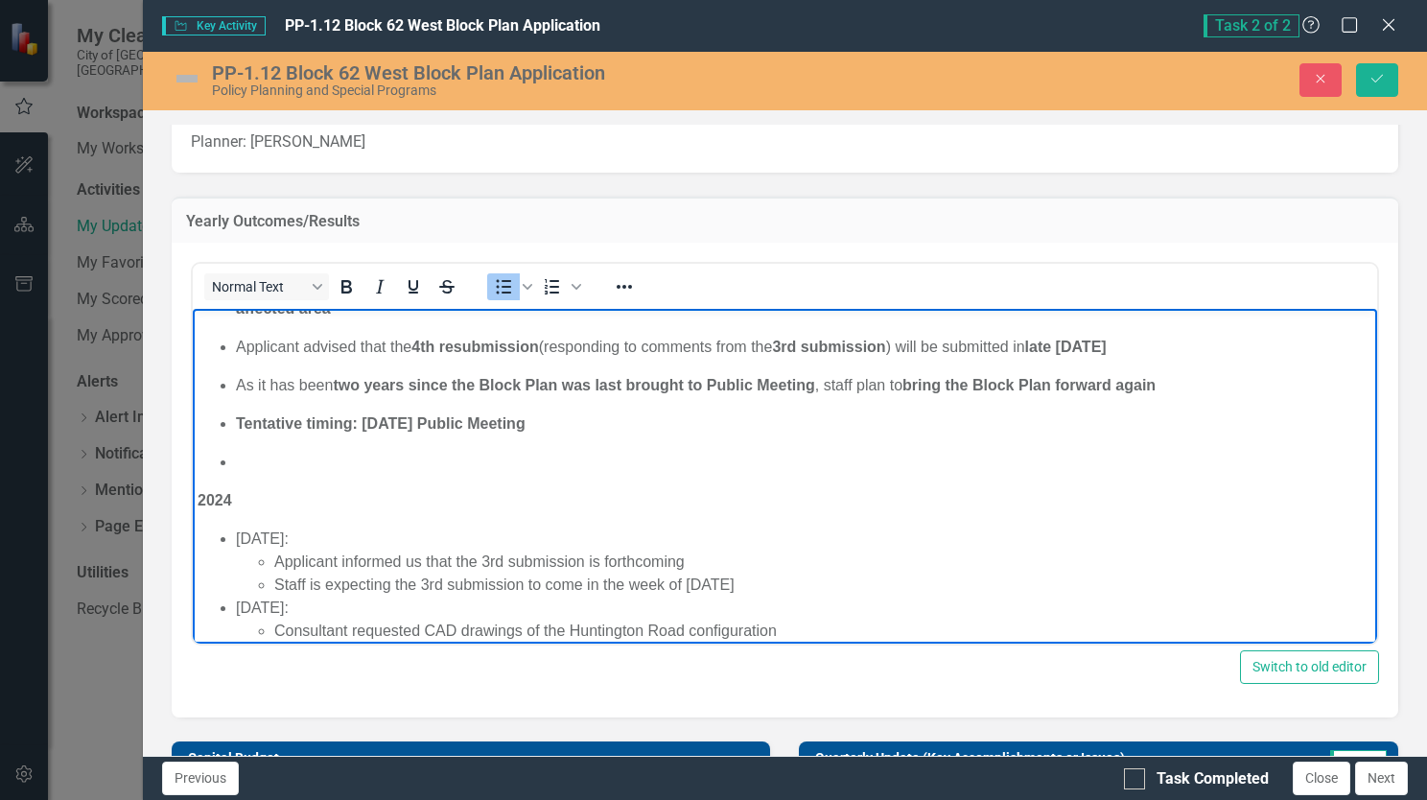
click at [263, 465] on li "Rich Text Area. Press ALT-0 for help." at bounding box center [803, 462] width 1136 height 23
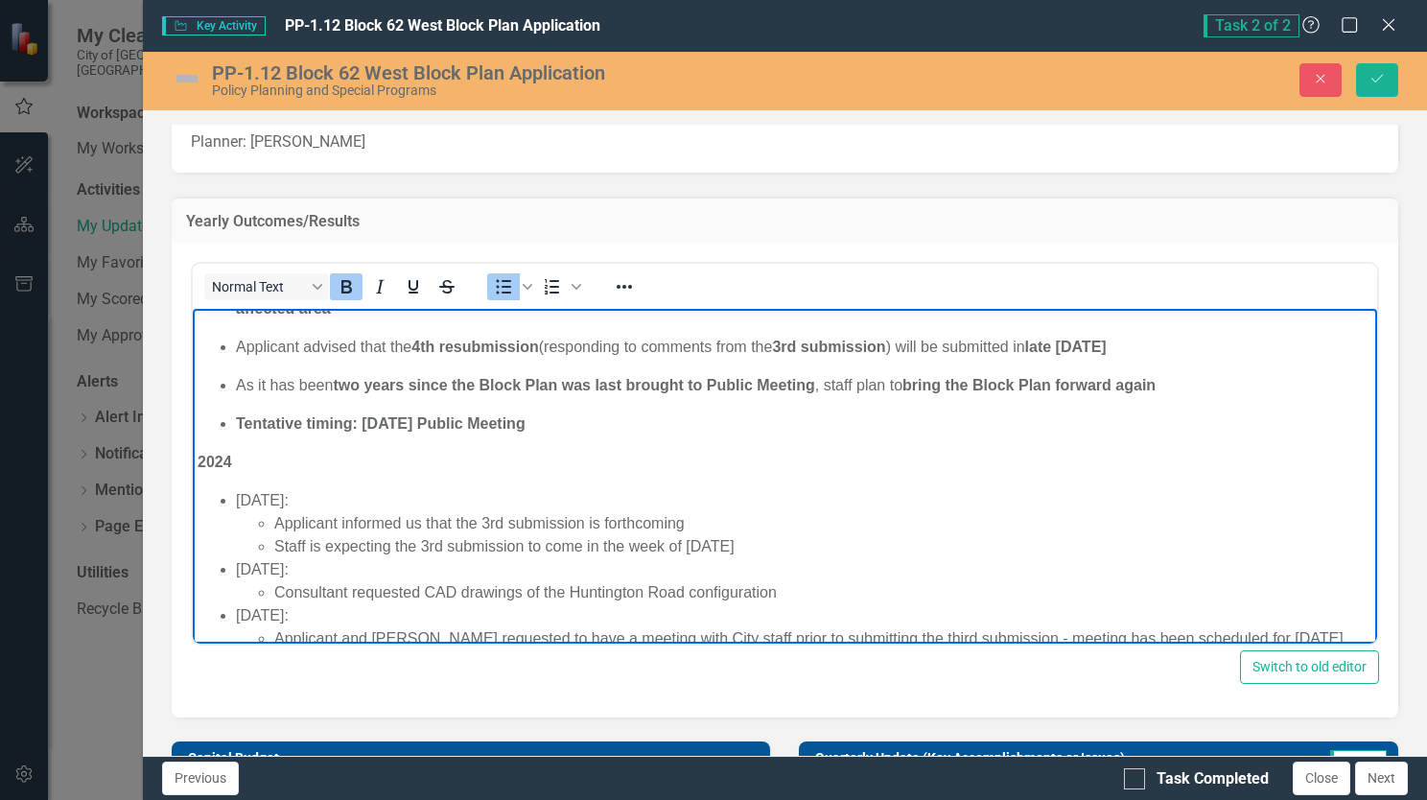
click at [228, 420] on ul "3rd Submission Received the 3rd submission at the end of 2024 Submission was ci…" at bounding box center [784, 221] width 1175 height 430
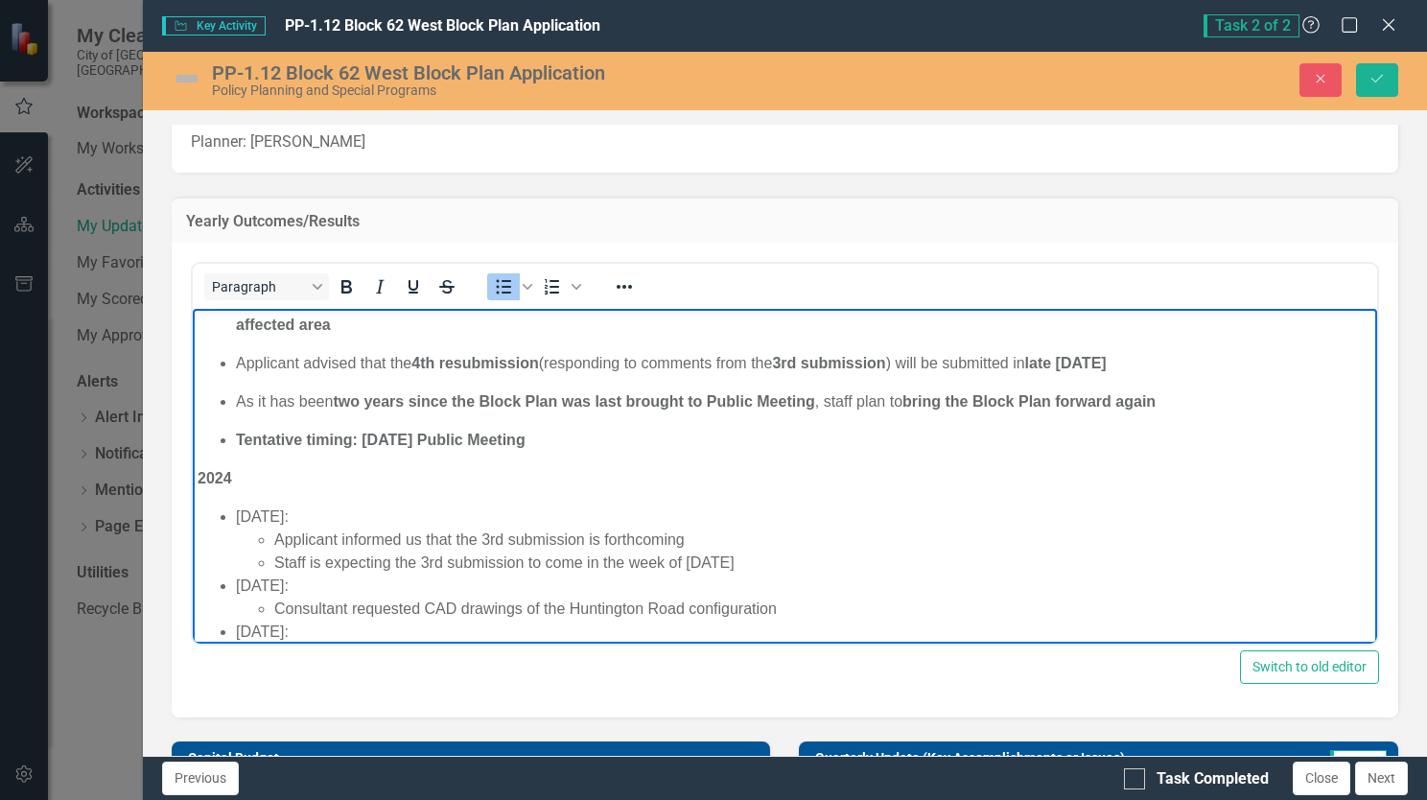
scroll to position [295, 0]
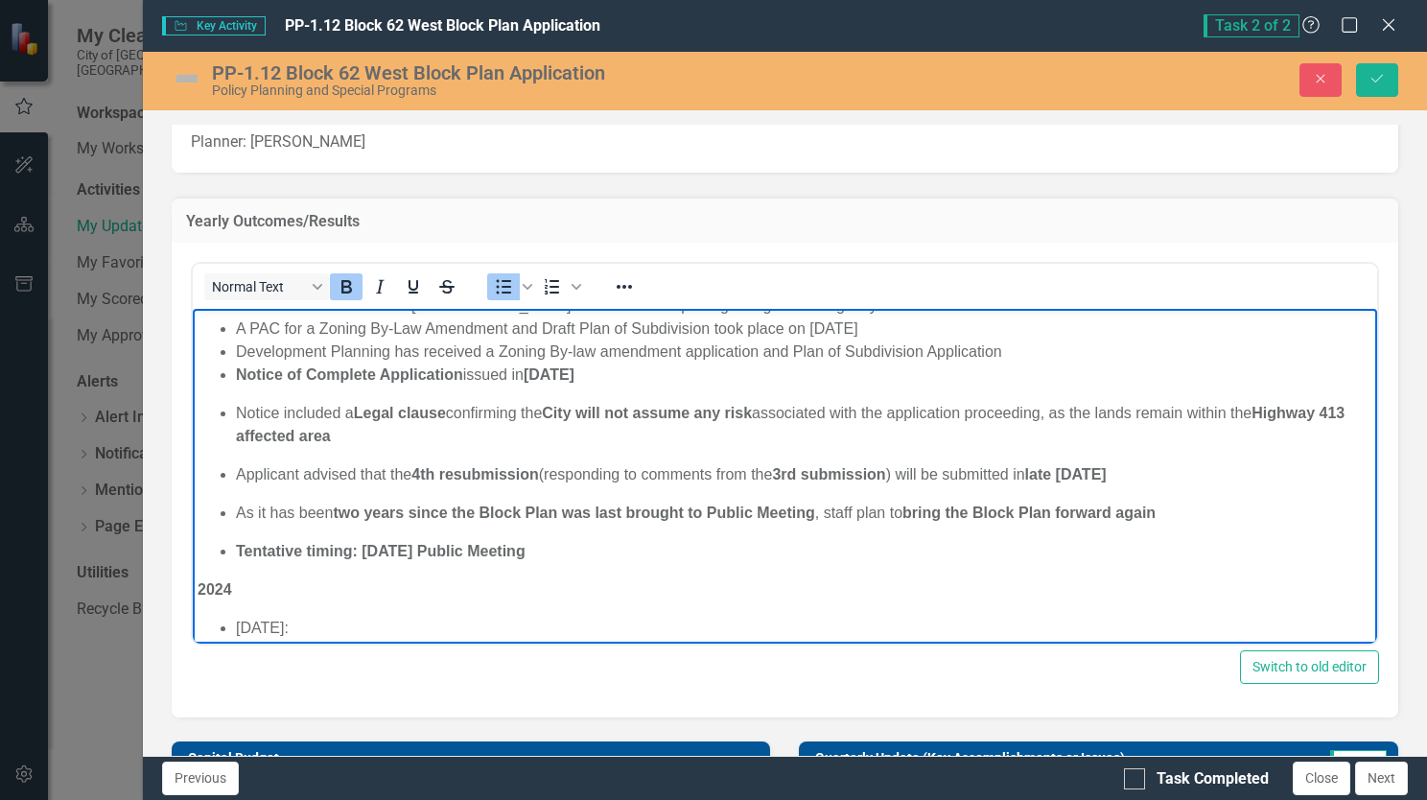
drag, startPoint x: 602, startPoint y: 529, endPoint x: 240, endPoint y: 374, distance: 394.3
click at [240, 374] on ul "3rd Submission Received the 3rd submission at the end of 2024 Submission was ci…" at bounding box center [784, 348] width 1175 height 430
click at [331, 287] on button "Bold" at bounding box center [346, 286] width 33 height 27
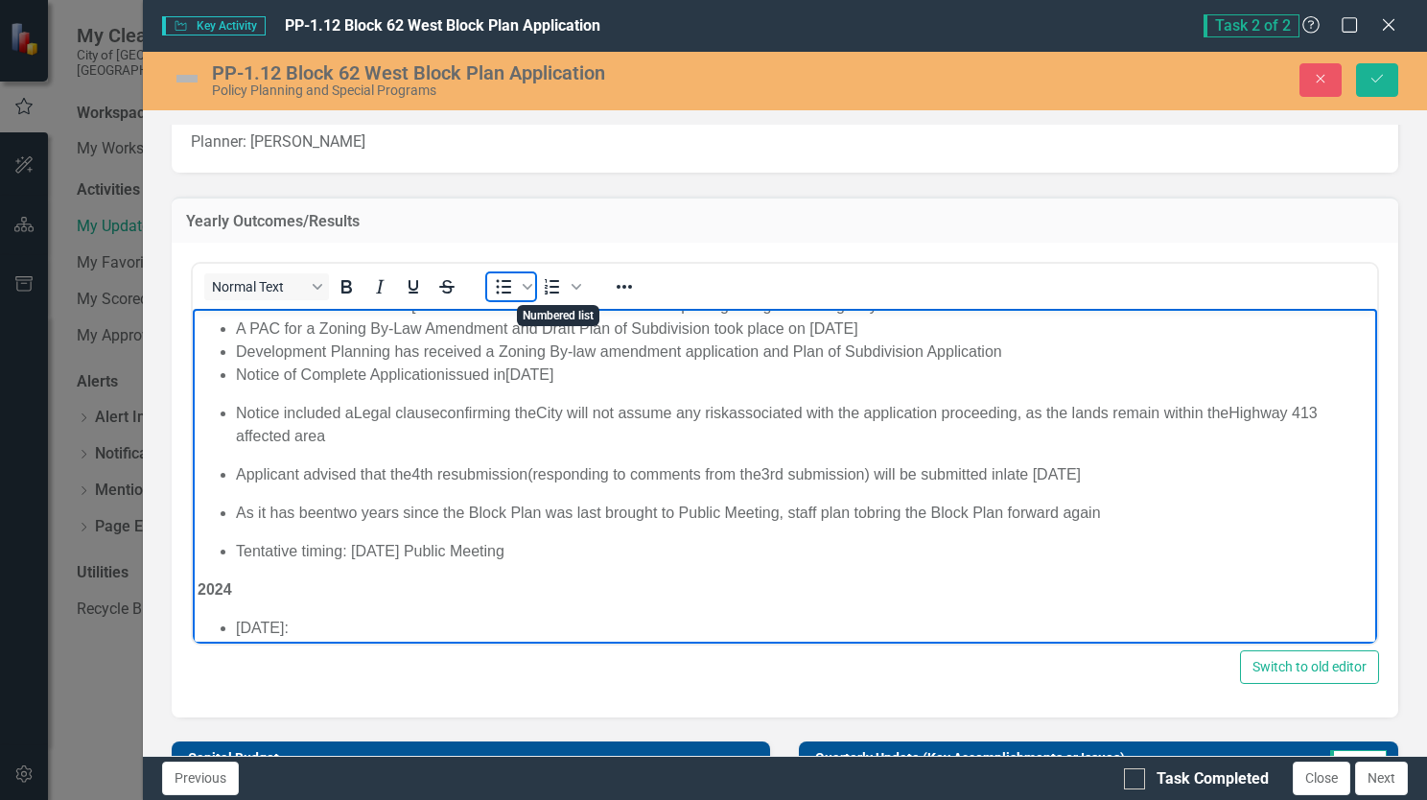
click at [499, 290] on icon "Bullet list" at bounding box center [503, 286] width 23 height 23
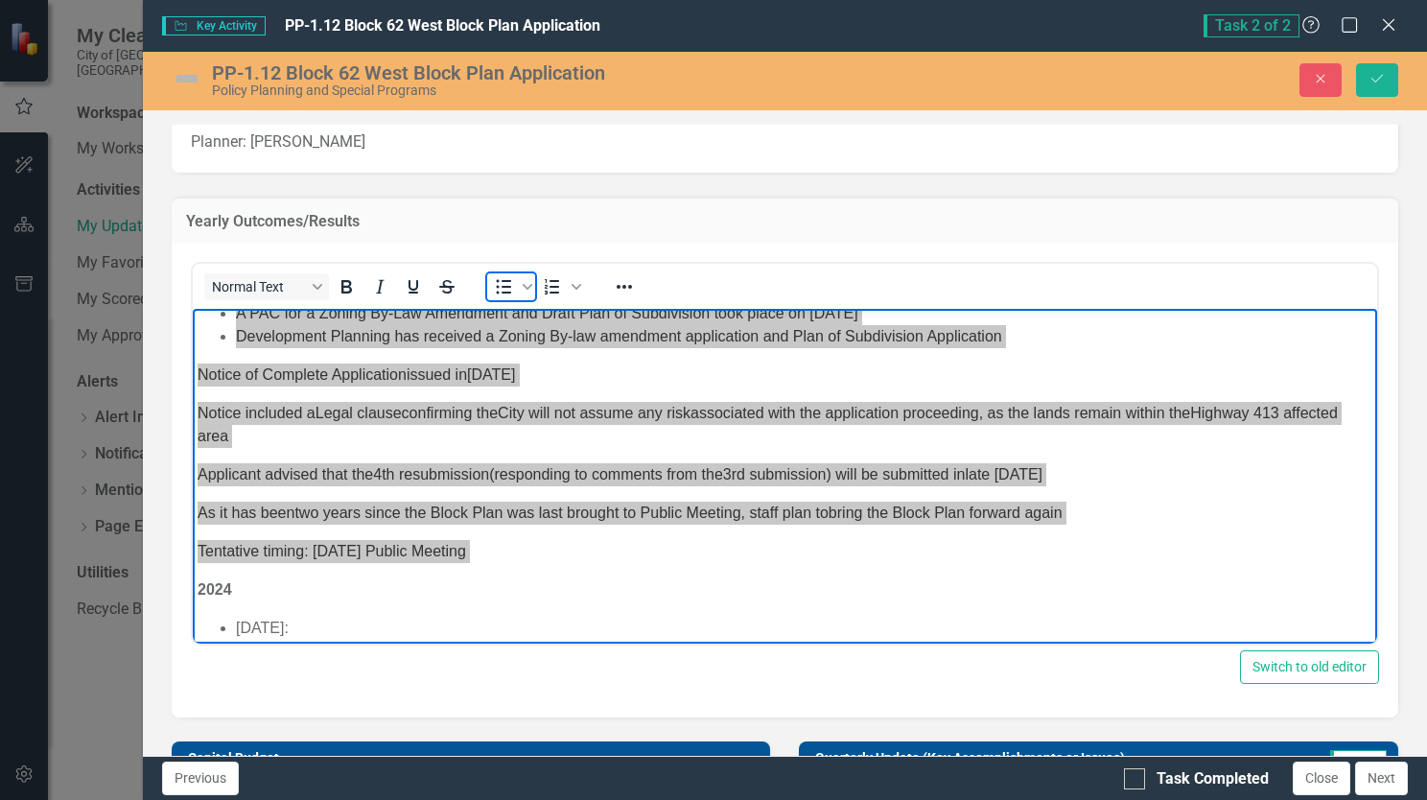
click at [510, 290] on icon "Bullet list" at bounding box center [503, 286] width 23 height 23
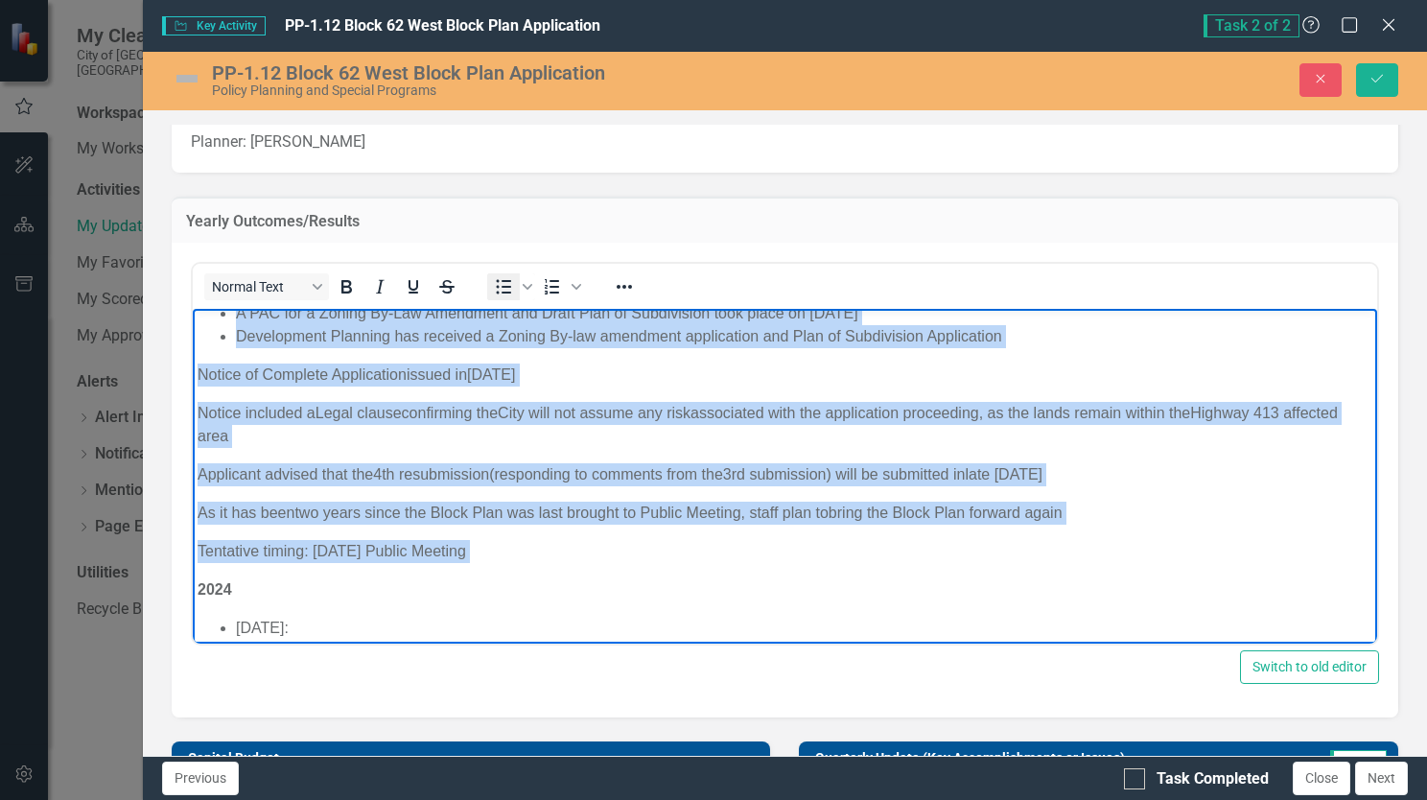
scroll to position [234, 0]
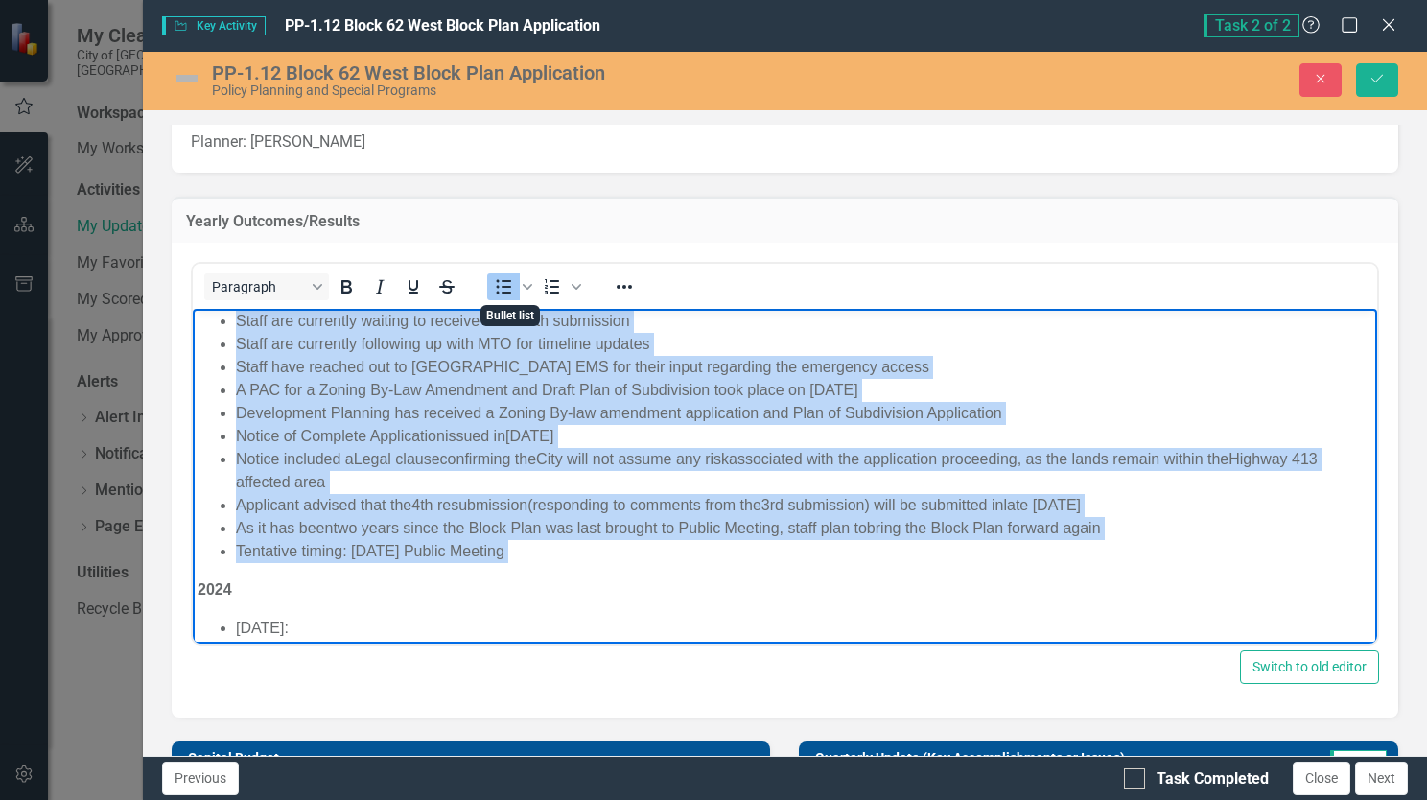
click at [543, 453] on li "Notice included a Legal clause confirming the City will not assume any risk ass…" at bounding box center [803, 471] width 1136 height 46
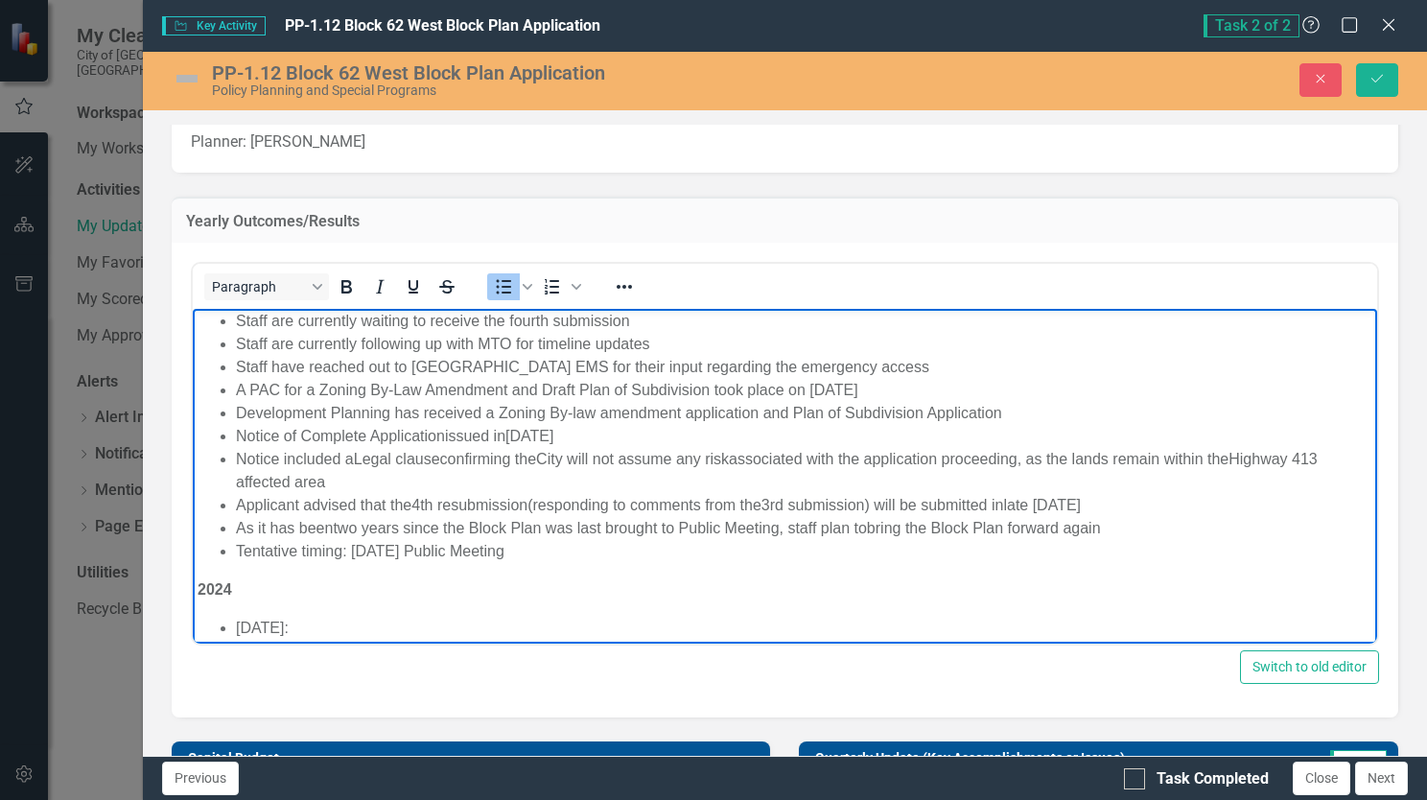
click at [238, 461] on li "Notice included a Legal clause confirming the City will not assume any risk ass…" at bounding box center [803, 471] width 1136 height 46
drag, startPoint x: 420, startPoint y: 483, endPoint x: 366, endPoint y: 483, distance: 53.7
click at [366, 483] on li "Notice included a Legal clause confirming the City will not assume any risk ass…" at bounding box center [822, 471] width 1098 height 46
click at [363, 486] on li "Notice included a Legal clause confirming the City will not assume any risk ass…" at bounding box center [822, 471] width 1098 height 46
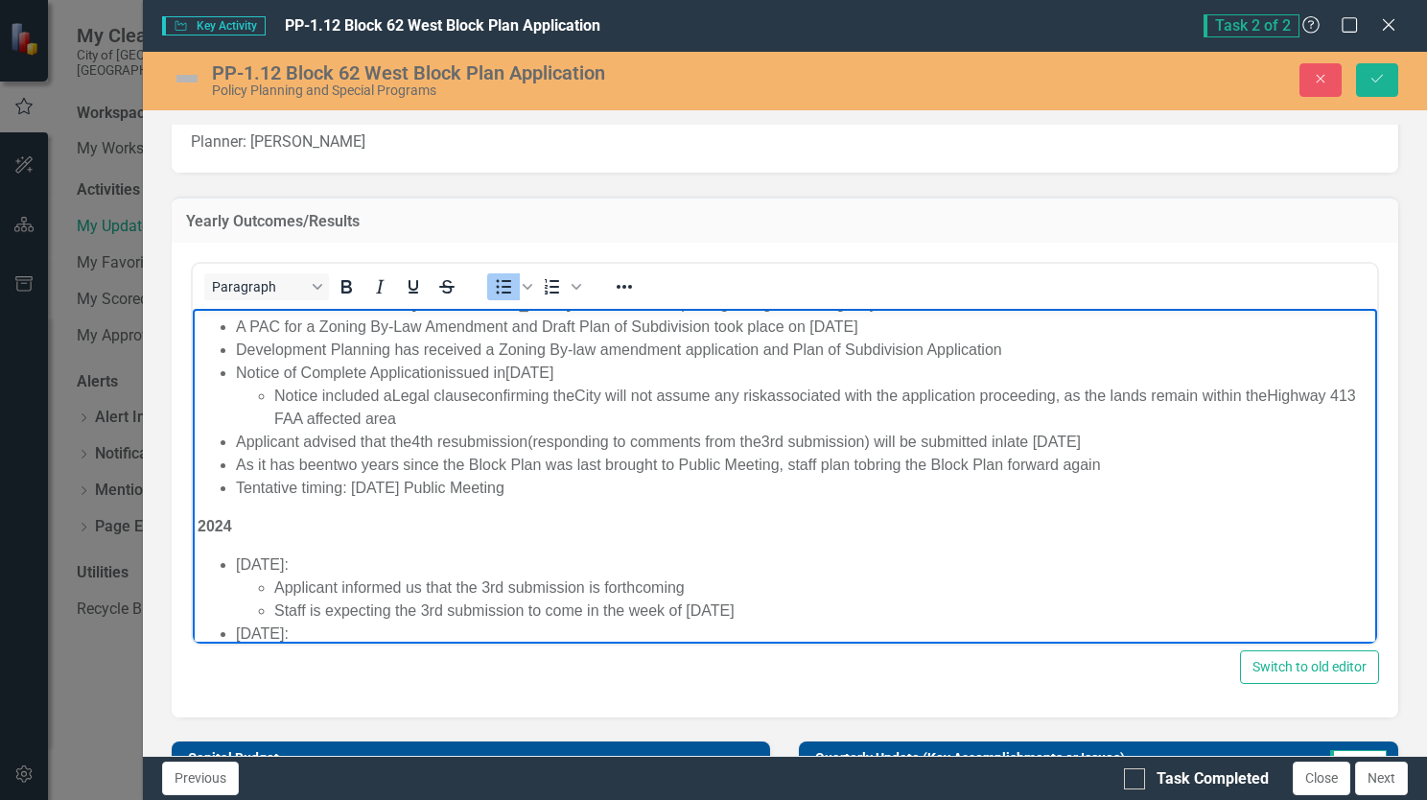
scroll to position [330, 0]
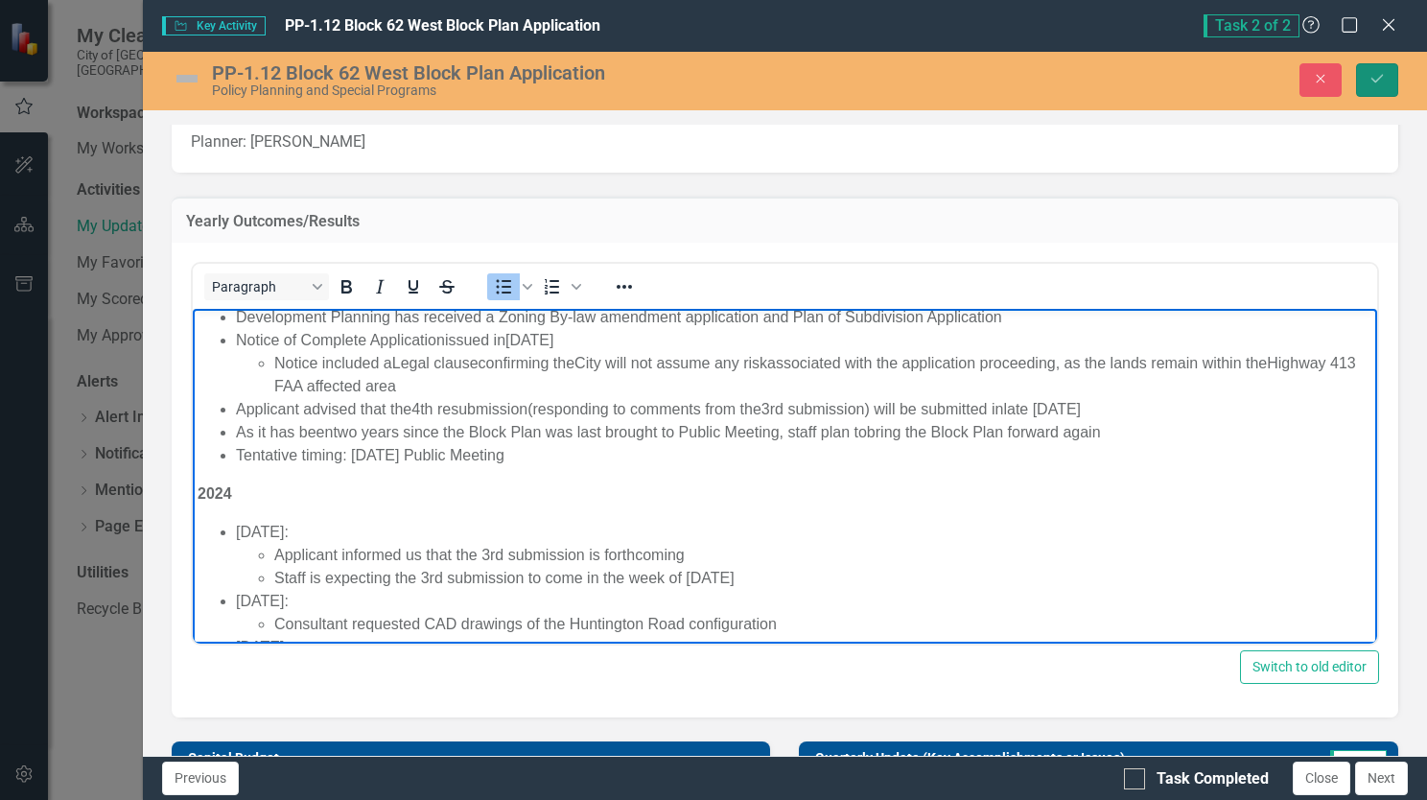
click at [1388, 82] on button "Save" at bounding box center [1377, 80] width 42 height 34
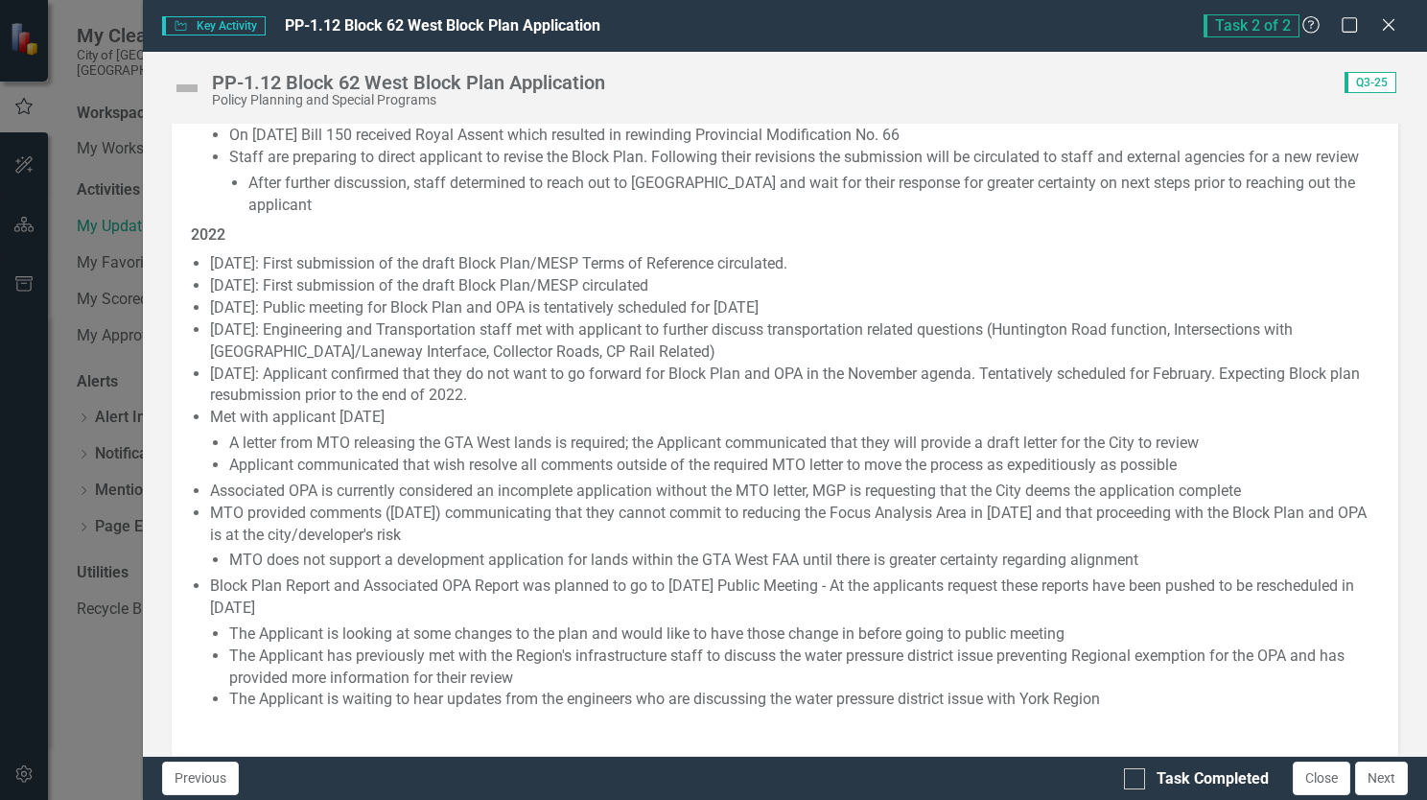
scroll to position [2301, 0]
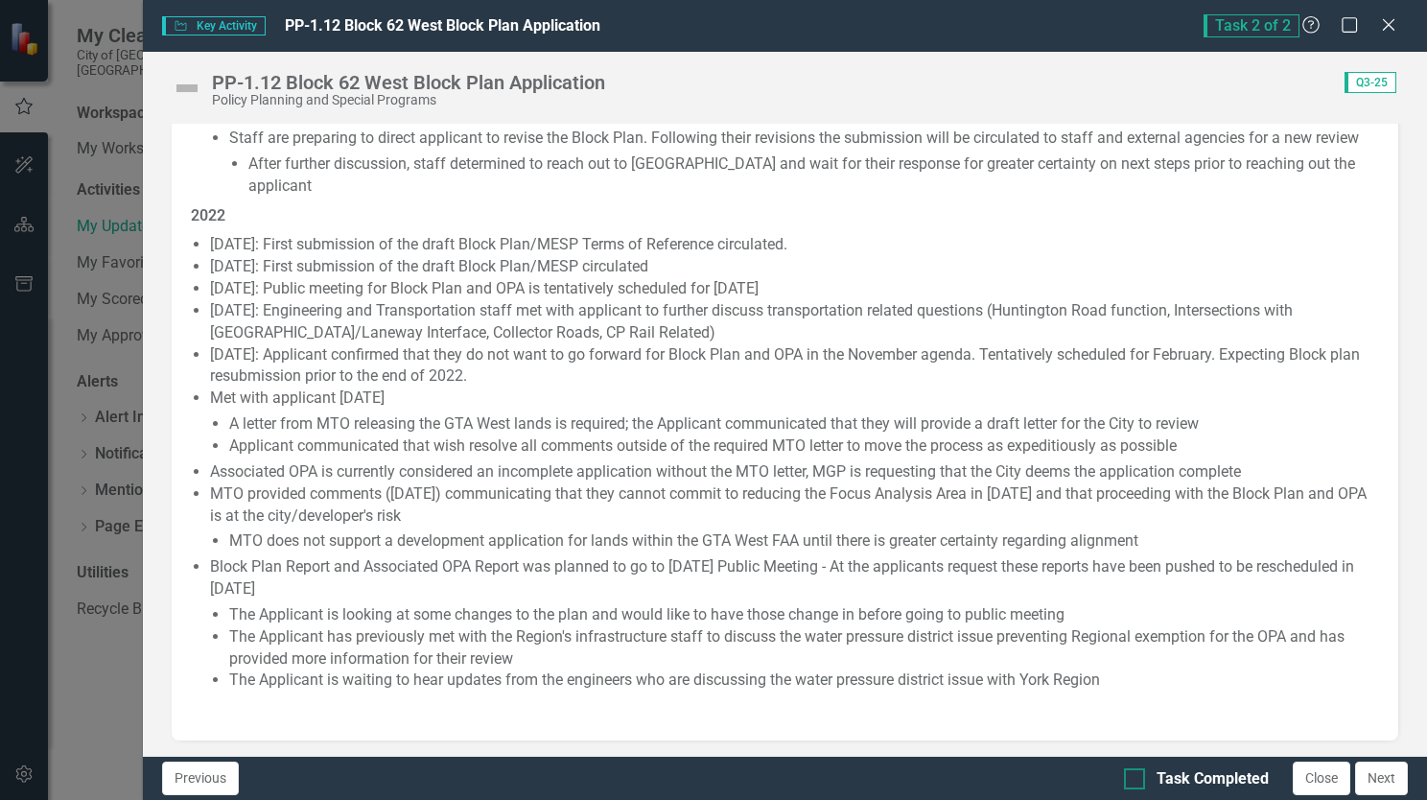
click at [1131, 780] on input "Task Completed" at bounding box center [1130, 774] width 12 height 12
checkbox input "true"
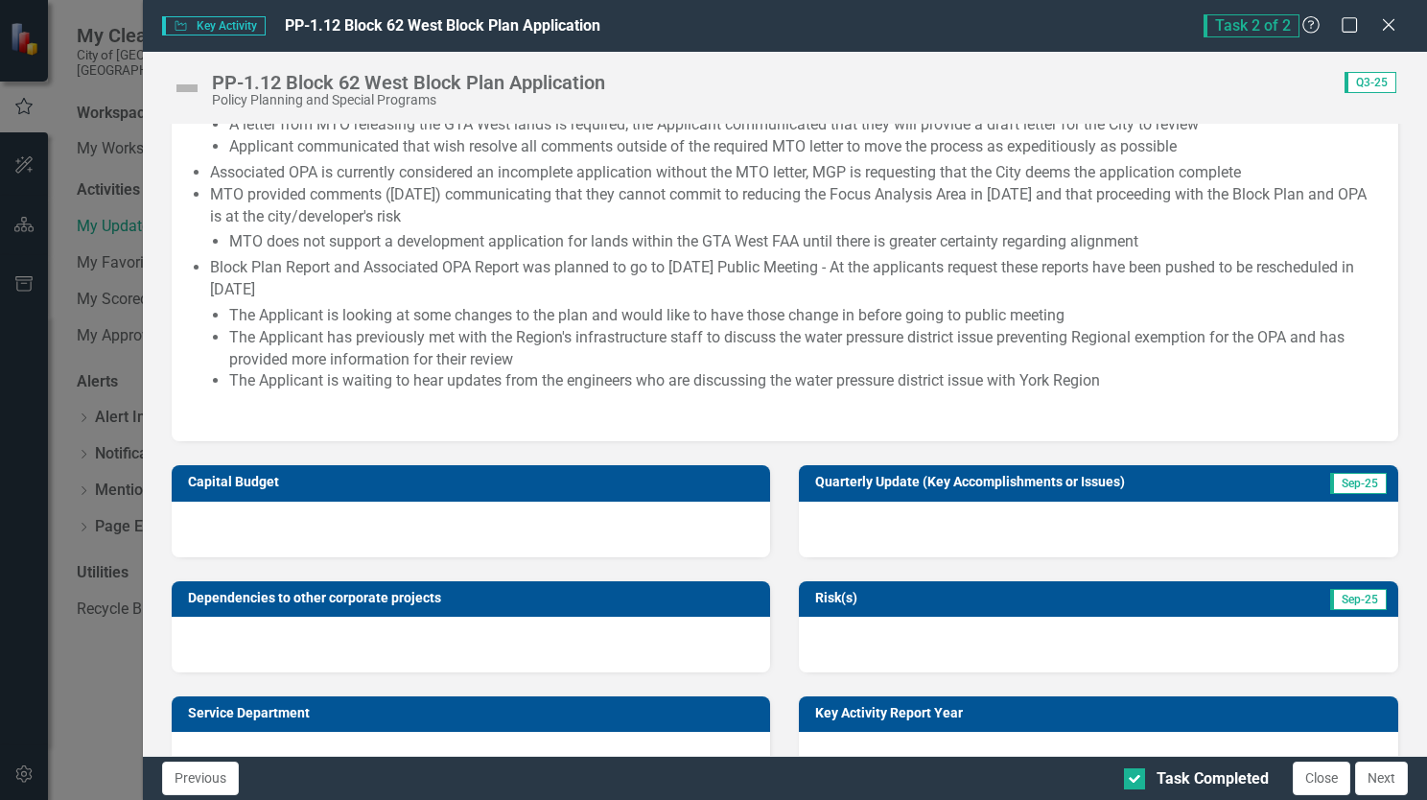
scroll to position [2383, 0]
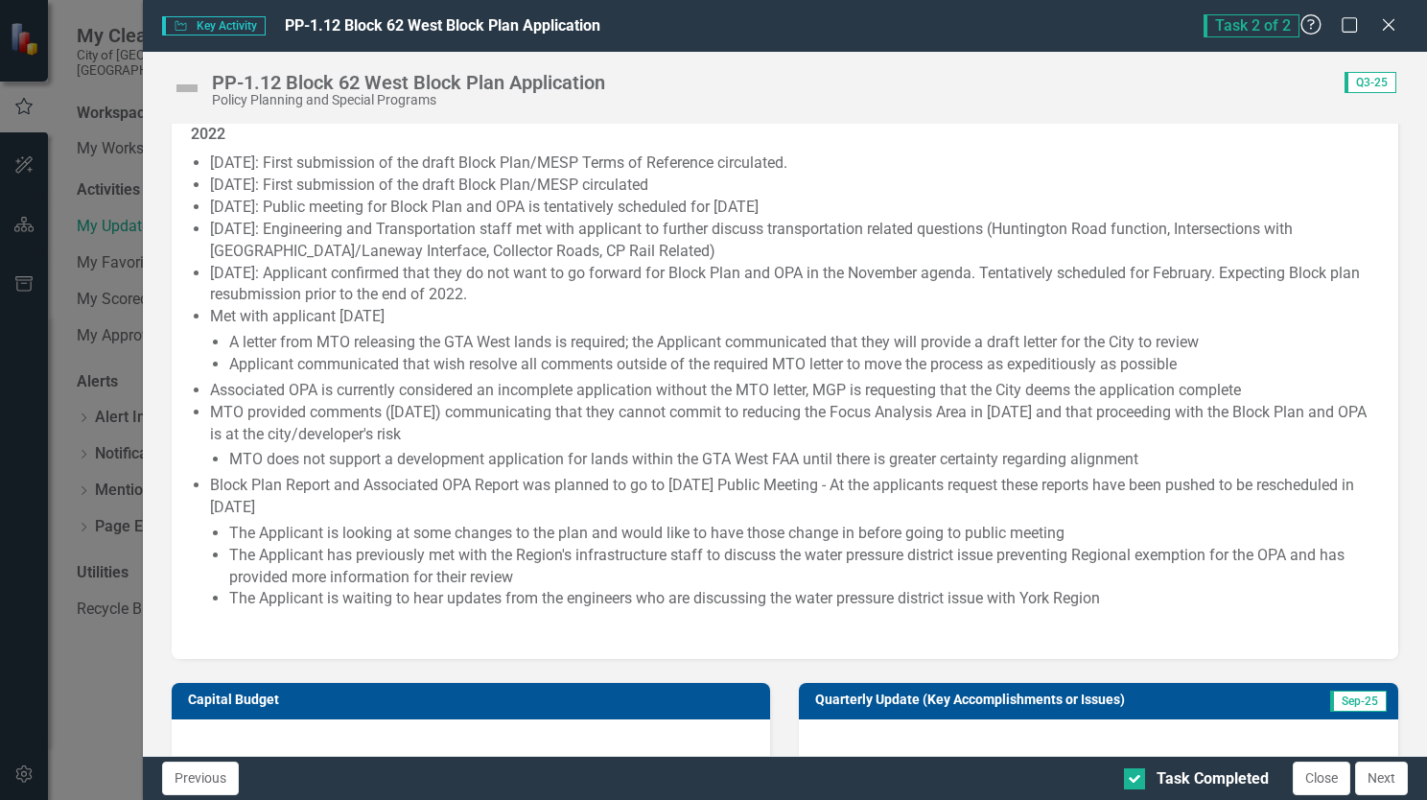
click at [1303, 25] on icon "Help" at bounding box center [1311, 24] width 24 height 18
click at [219, 18] on span "Key Activity Key Activity" at bounding box center [214, 25] width 104 height 19
click at [184, 90] on img at bounding box center [187, 88] width 31 height 31
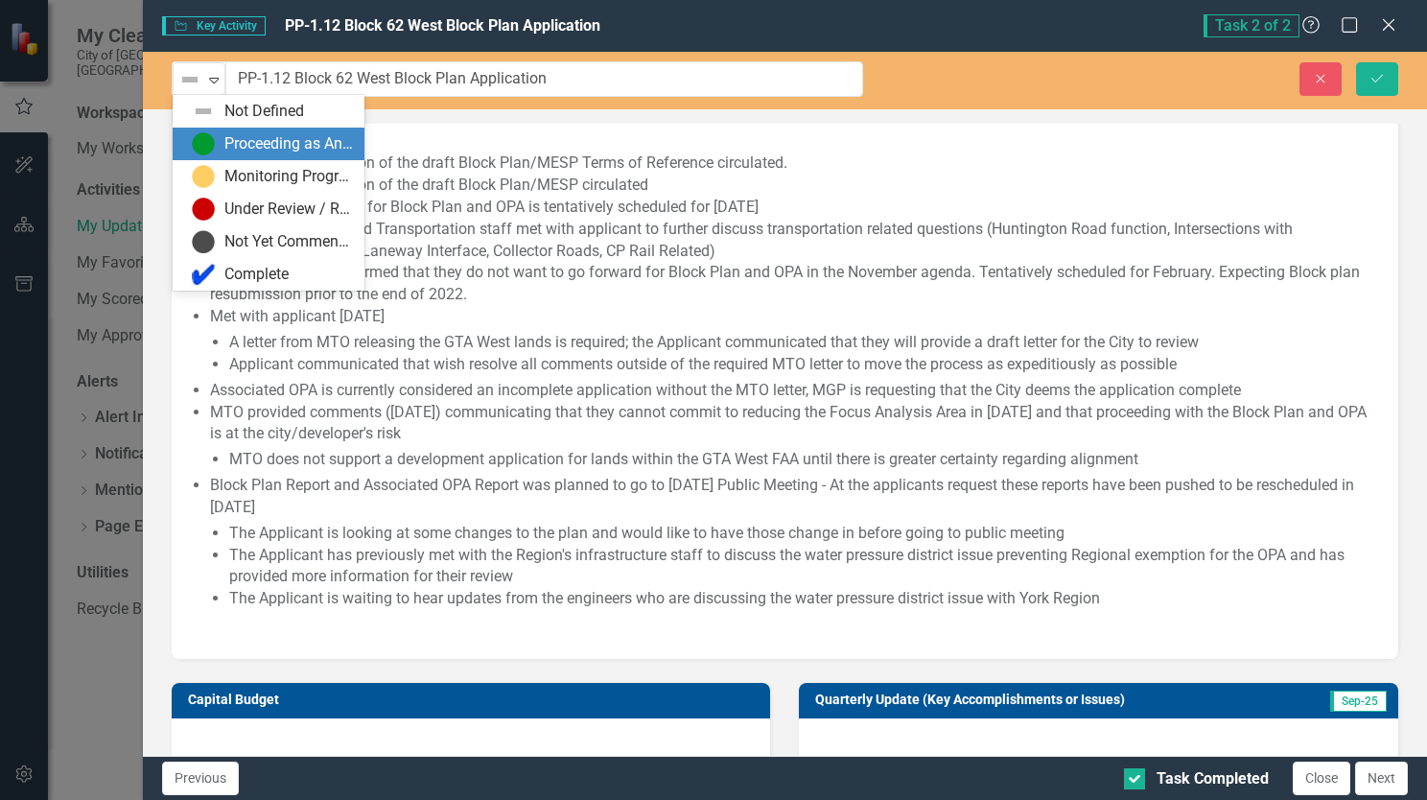
click at [276, 145] on div "Proceeding as Anticipated" at bounding box center [288, 144] width 128 height 22
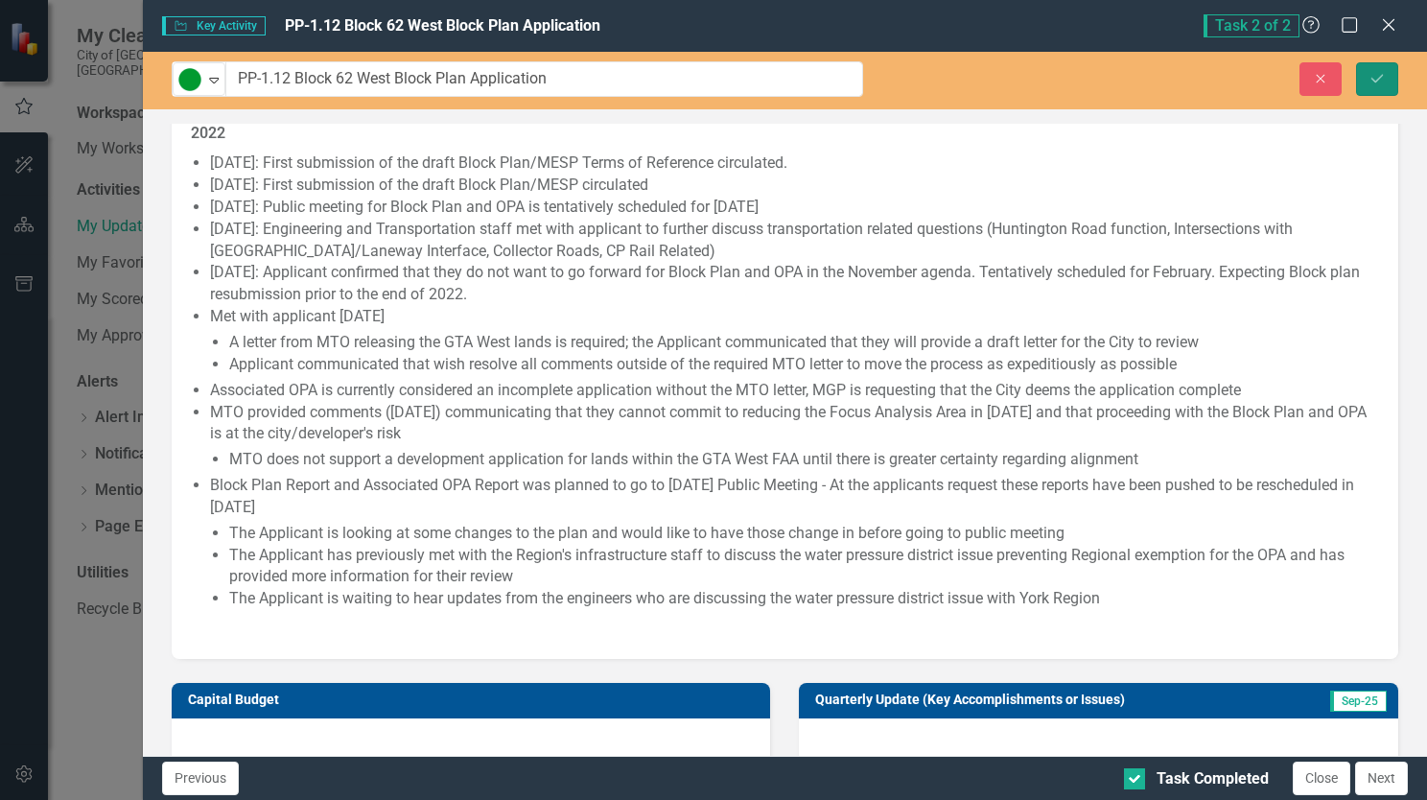
click at [1386, 75] on button "Save" at bounding box center [1377, 79] width 42 height 34
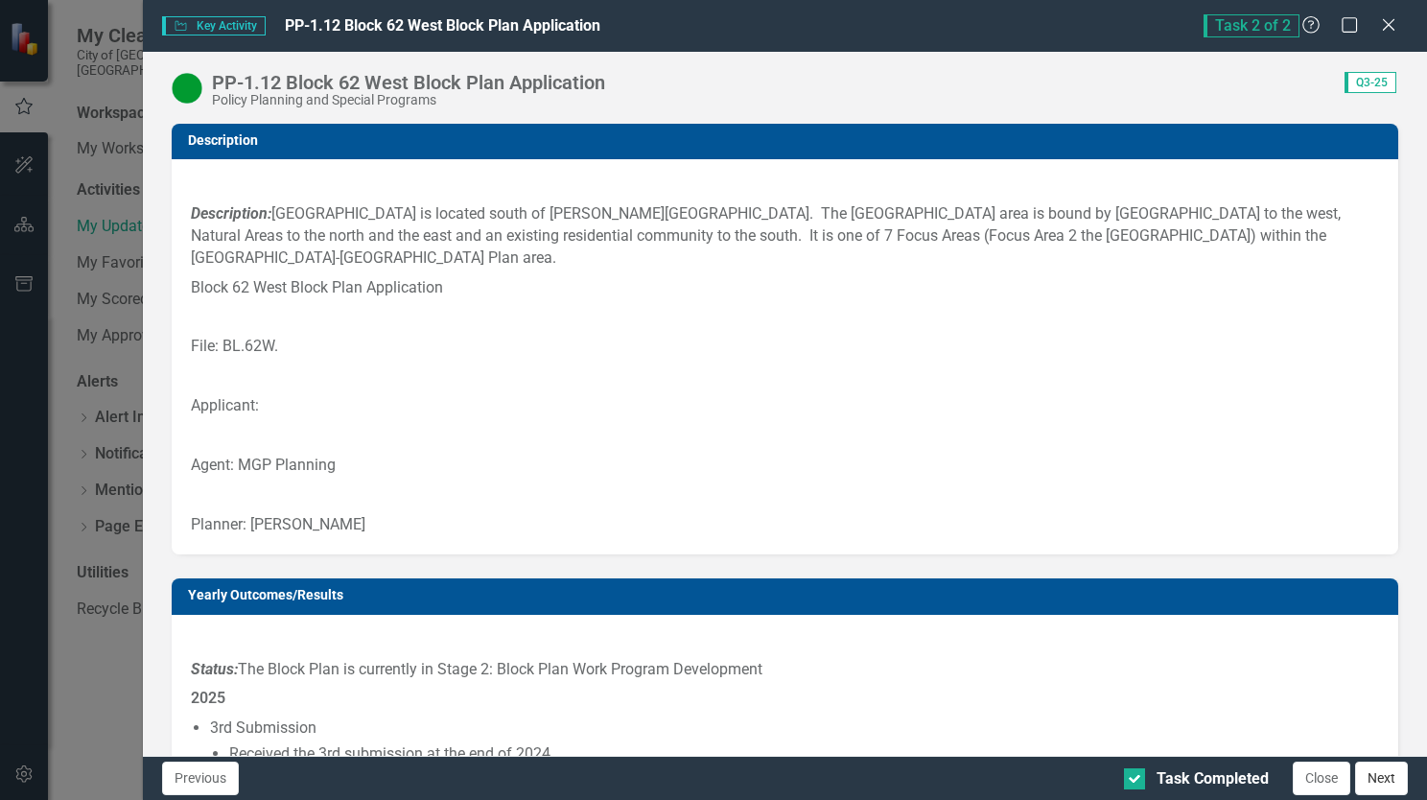
click at [1367, 786] on button "Next" at bounding box center [1381, 778] width 53 height 34
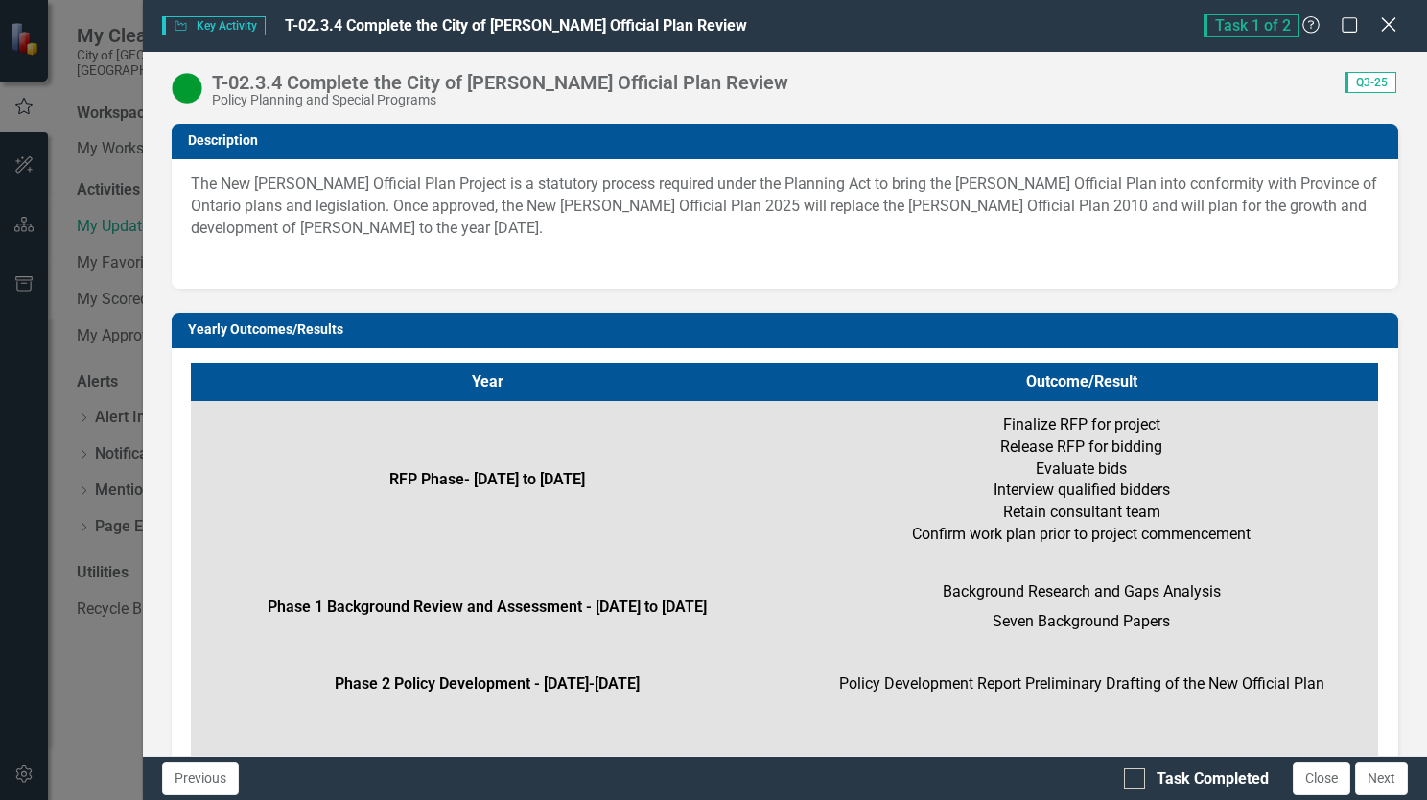
click at [1385, 22] on icon at bounding box center [1388, 24] width 14 height 14
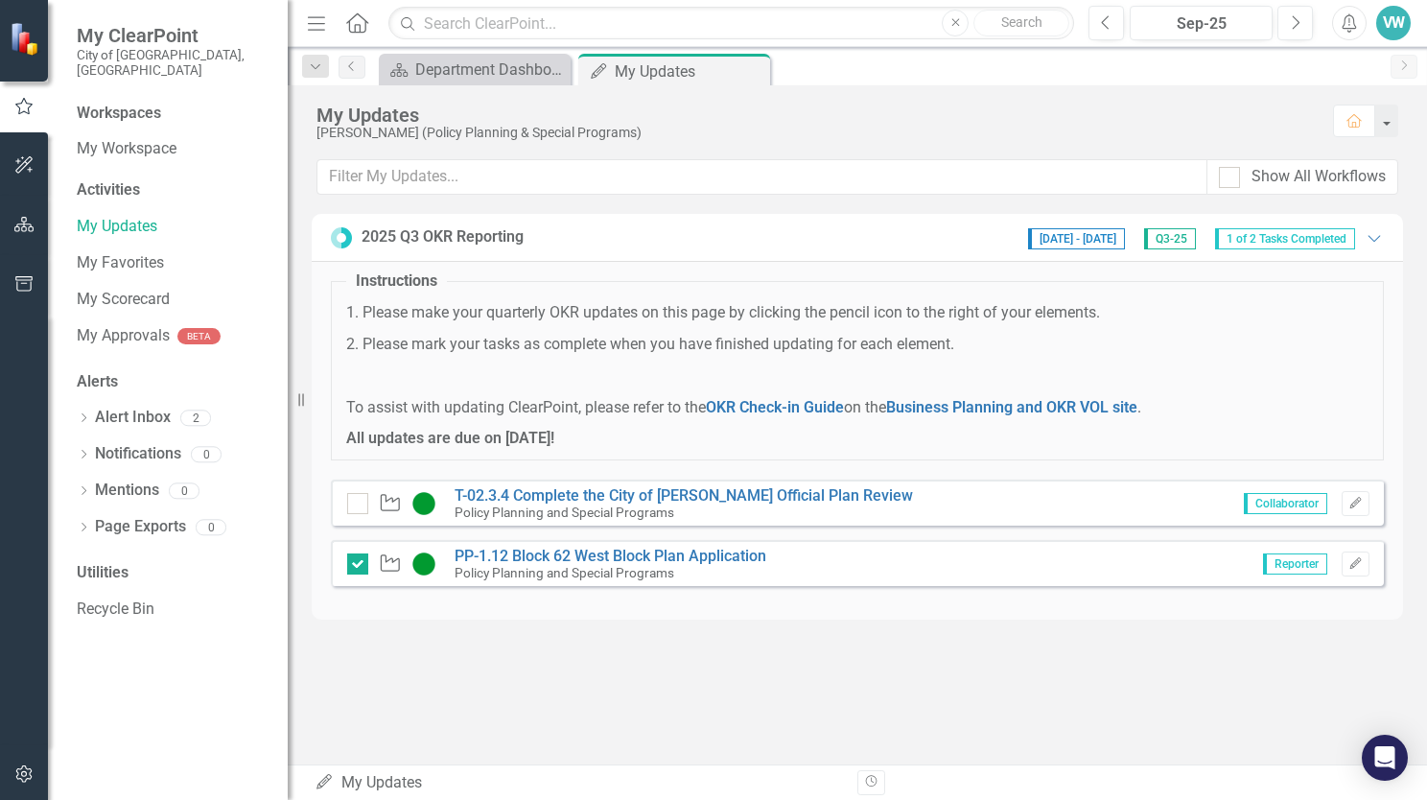
click at [941, 635] on div "2025 Q3 OKR Reporting [DATE] - [DATE] Q3-25 1 of 2 Tasks Completed Expanded Ins…" at bounding box center [857, 429] width 1139 height 430
click at [353, 563] on input "checkbox" at bounding box center [353, 559] width 12 height 12
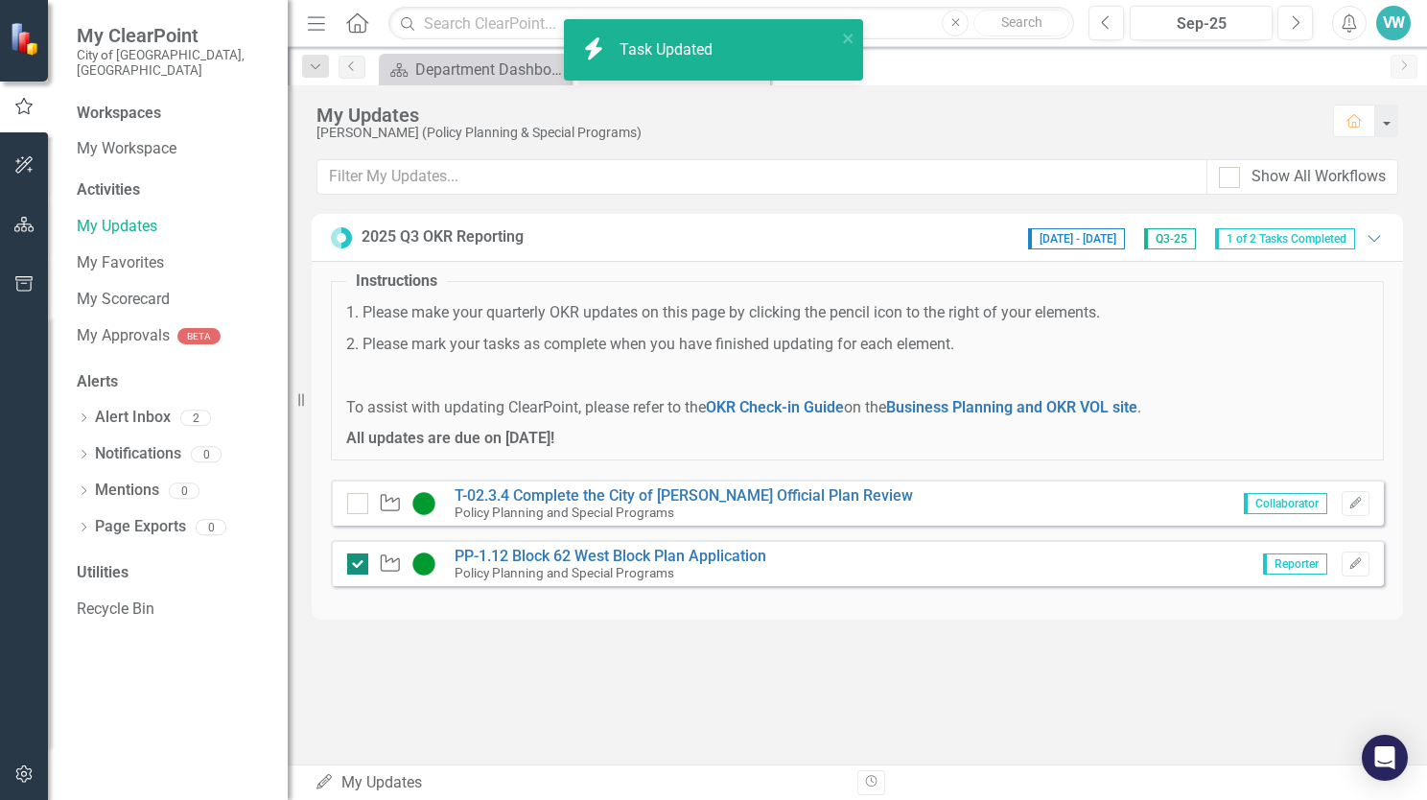
checkbox input "false"
click at [392, 620] on div "2025 Q3 OKR Reporting [DATE] - [DATE] Q3-25 0 of 2 Tasks Completed Expanded Ins…" at bounding box center [857, 429] width 1139 height 430
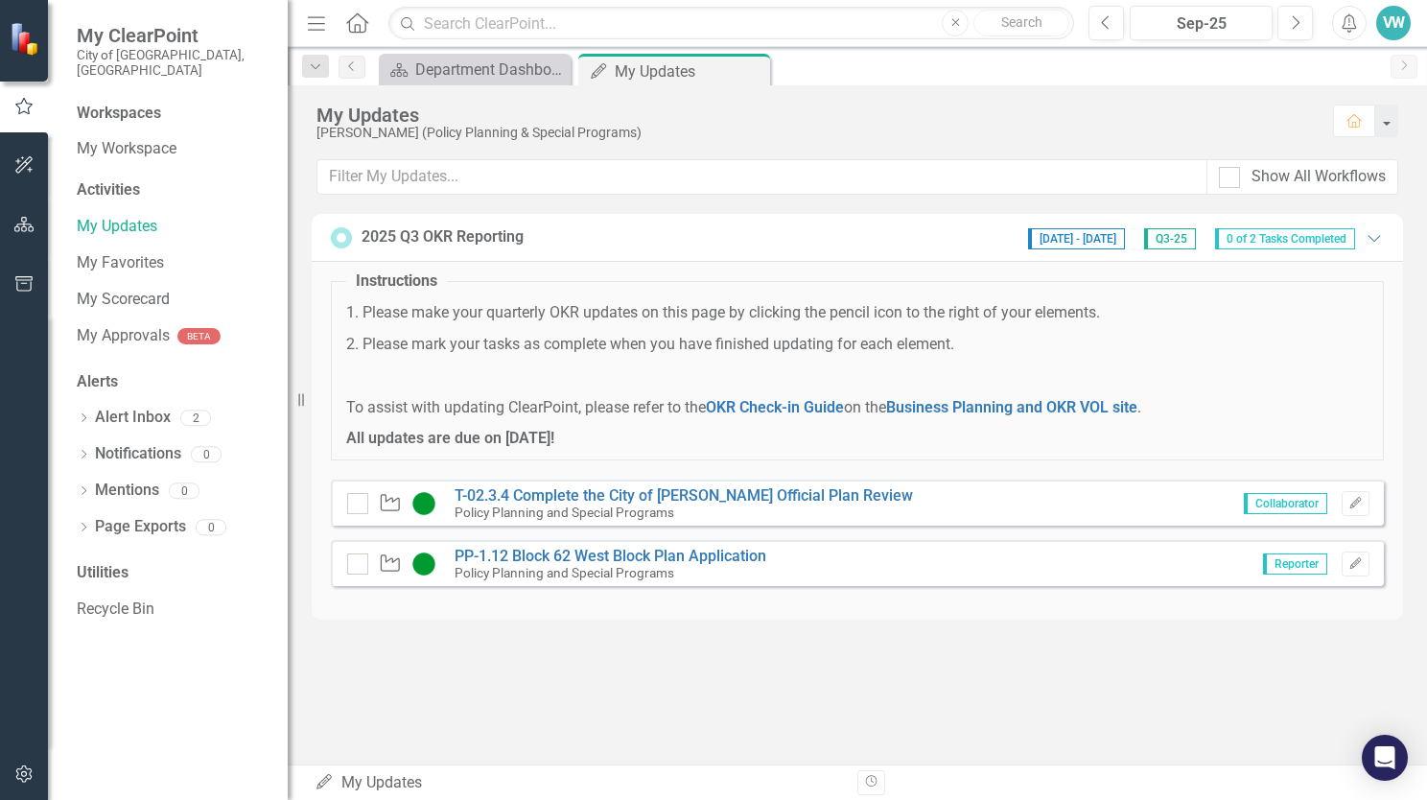
click at [1395, 385] on div "Instructions 1. Please make your quarterly OKR updates on this page by clicking…" at bounding box center [857, 440] width 1091 height 359
click at [1005, 666] on div "My Updates [PERSON_NAME] (Policy Planning & Special Programs) Home Show All Wor…" at bounding box center [857, 424] width 1139 height 679
click at [587, 720] on div "My Updates [PERSON_NAME] (Policy Planning & Special Programs) Home Show All Wor…" at bounding box center [857, 424] width 1139 height 679
click at [804, 711] on div "My Updates [PERSON_NAME] (Policy Planning & Special Programs) Home Show All Wor…" at bounding box center [857, 424] width 1139 height 679
click at [1367, 562] on button "Edit" at bounding box center [1355, 563] width 28 height 25
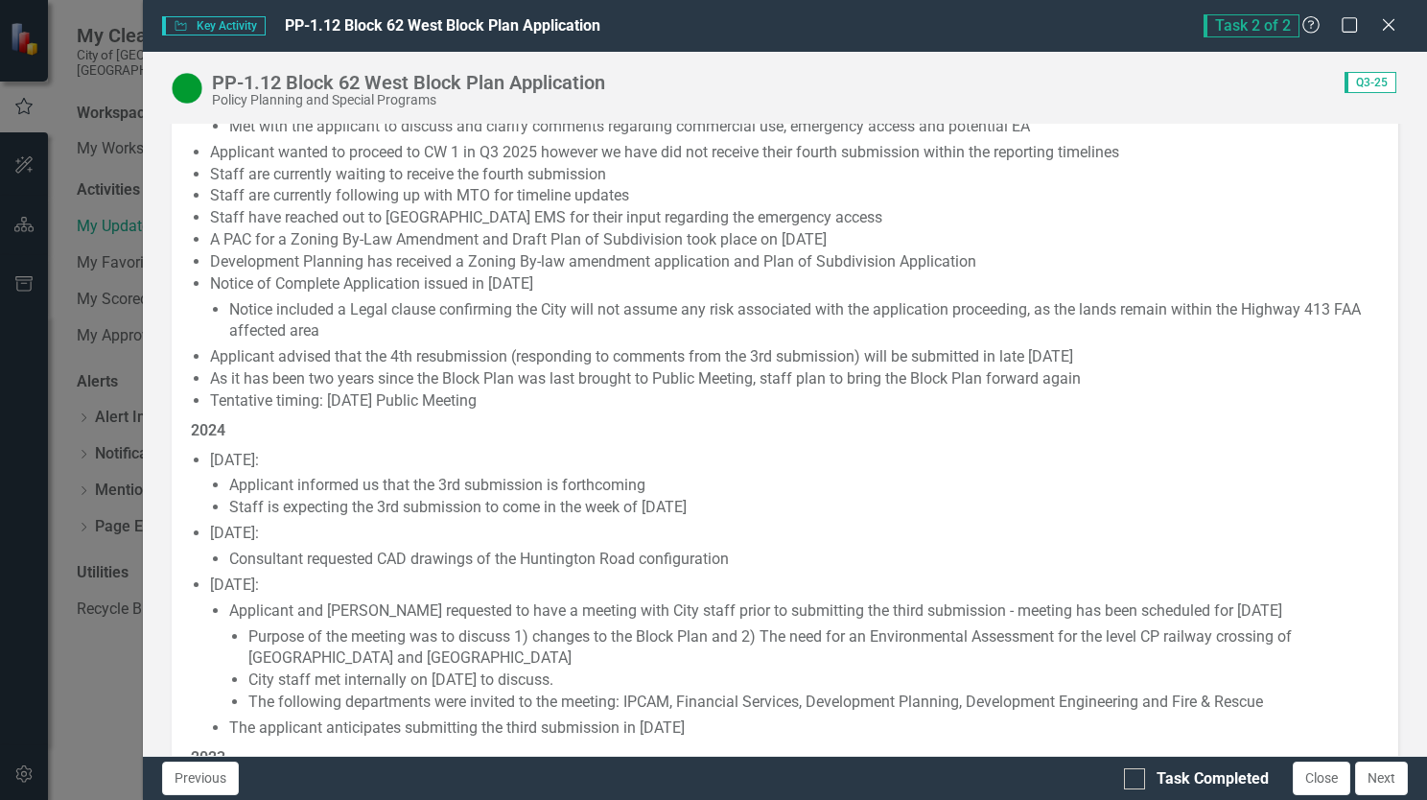
scroll to position [384, 0]
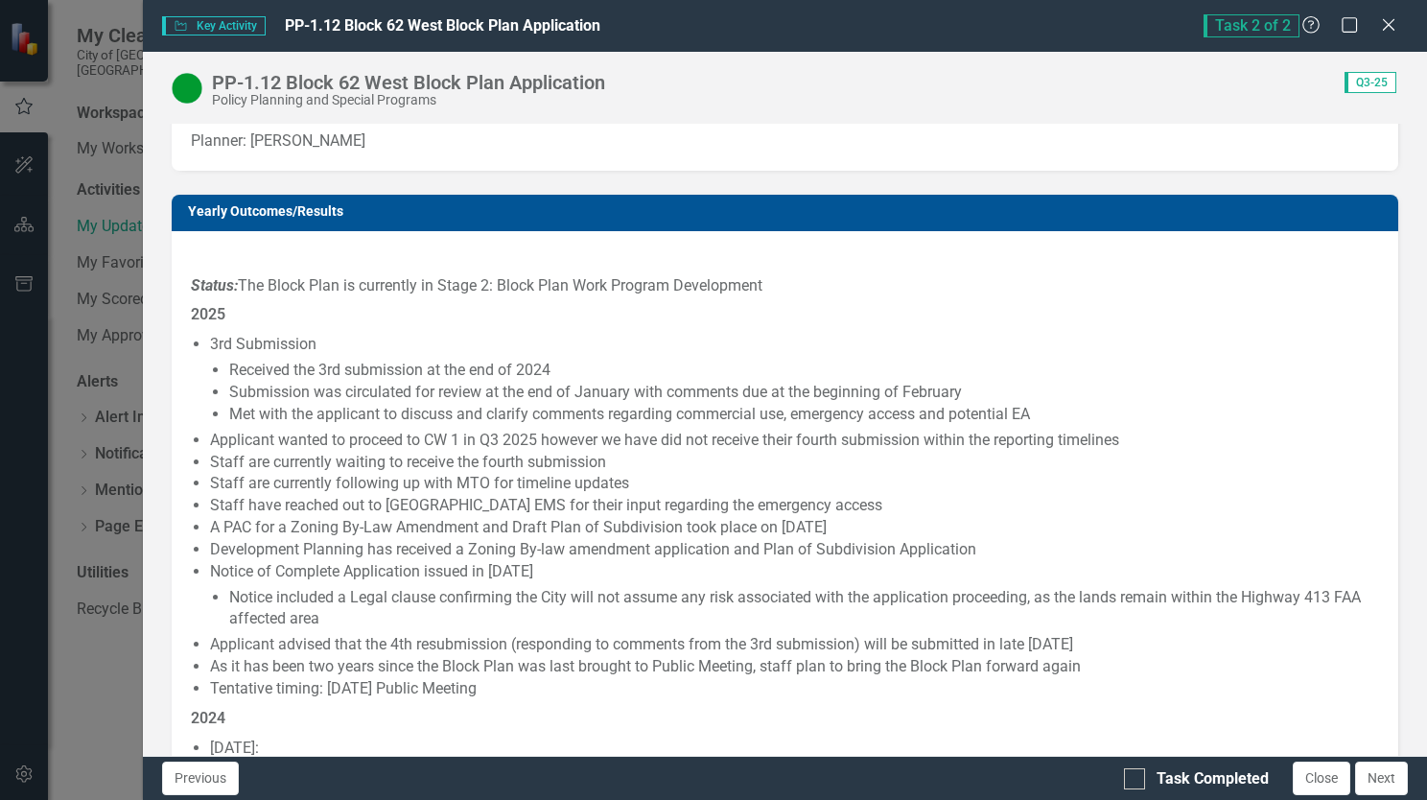
click at [988, 418] on li "Met with the applicant to discuss and clarify comments regarding commercial use…" at bounding box center [804, 415] width 1150 height 22
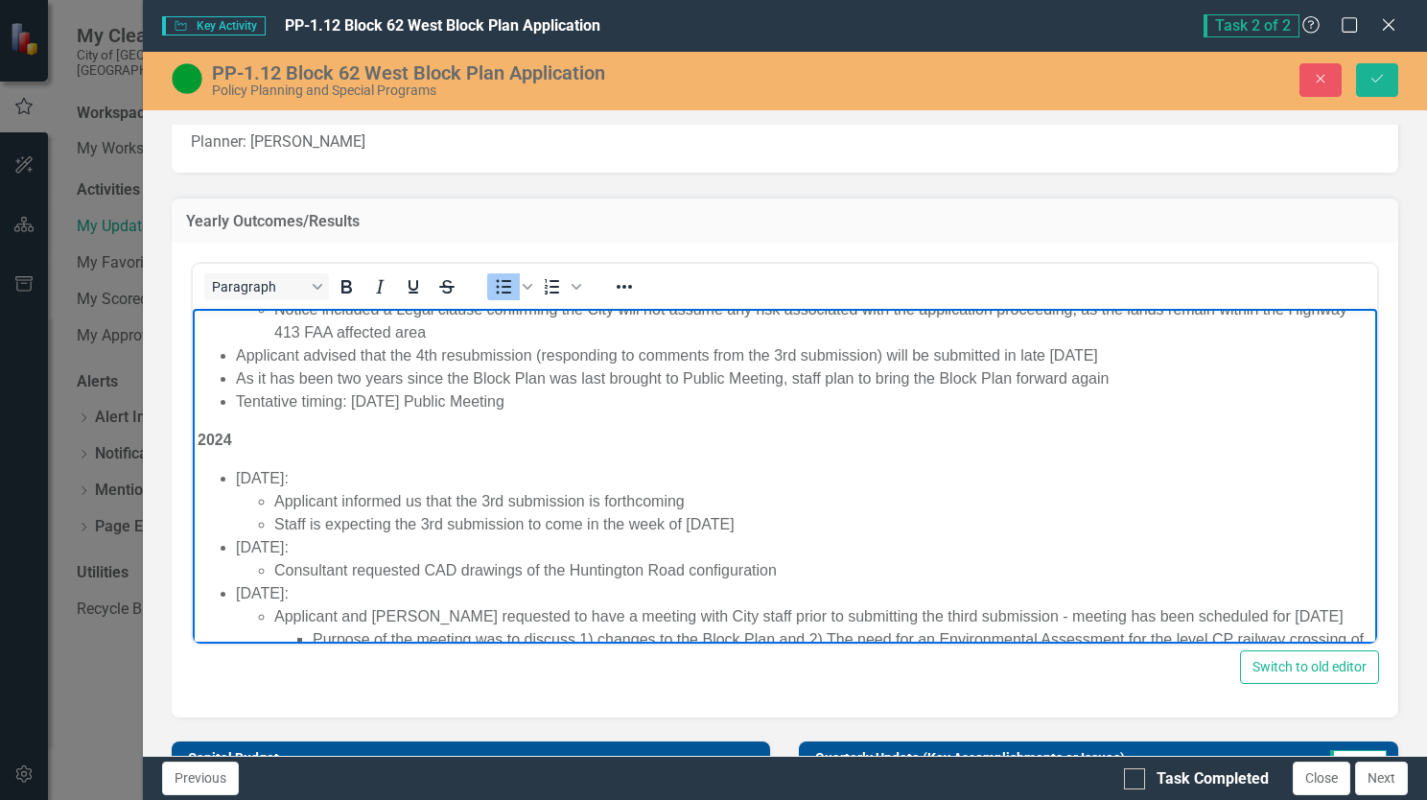
drag, startPoint x: 1127, startPoint y: 354, endPoint x: 1045, endPoint y: 358, distance: 81.6
click at [1045, 358] on li "Applicant advised that the 4th resubmission (responding to comments from the 3r…" at bounding box center [803, 355] width 1136 height 23
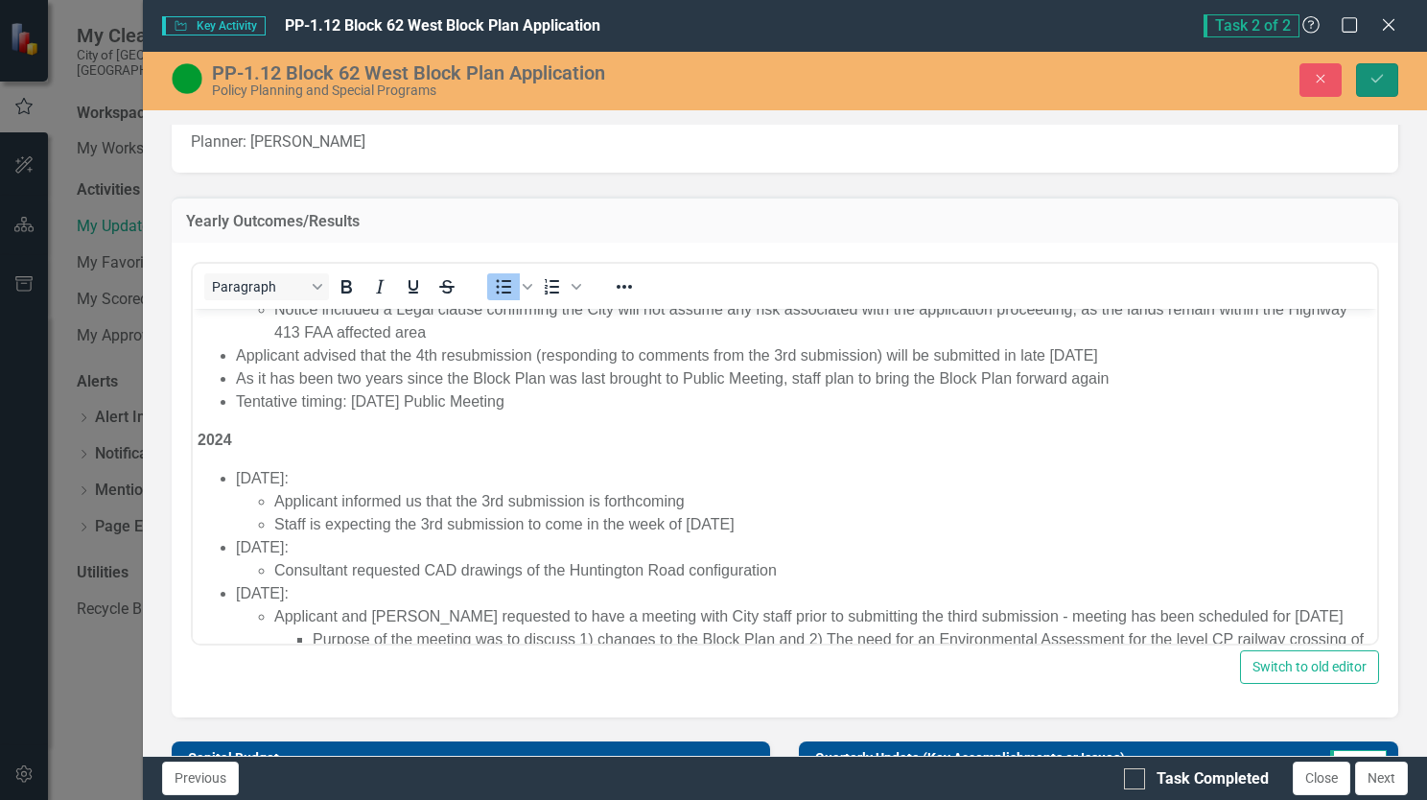
click at [1375, 90] on button "Save" at bounding box center [1377, 80] width 42 height 34
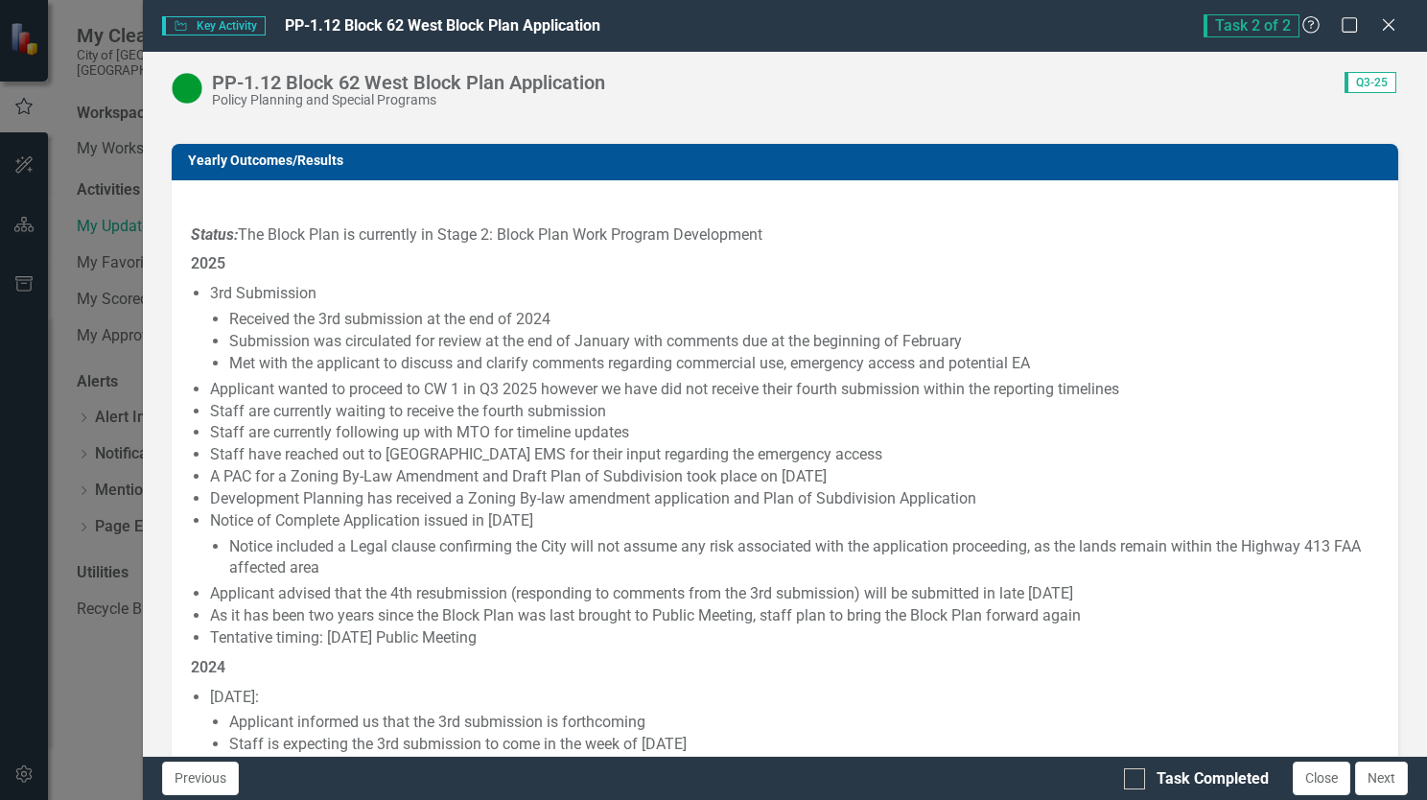
scroll to position [575, 0]
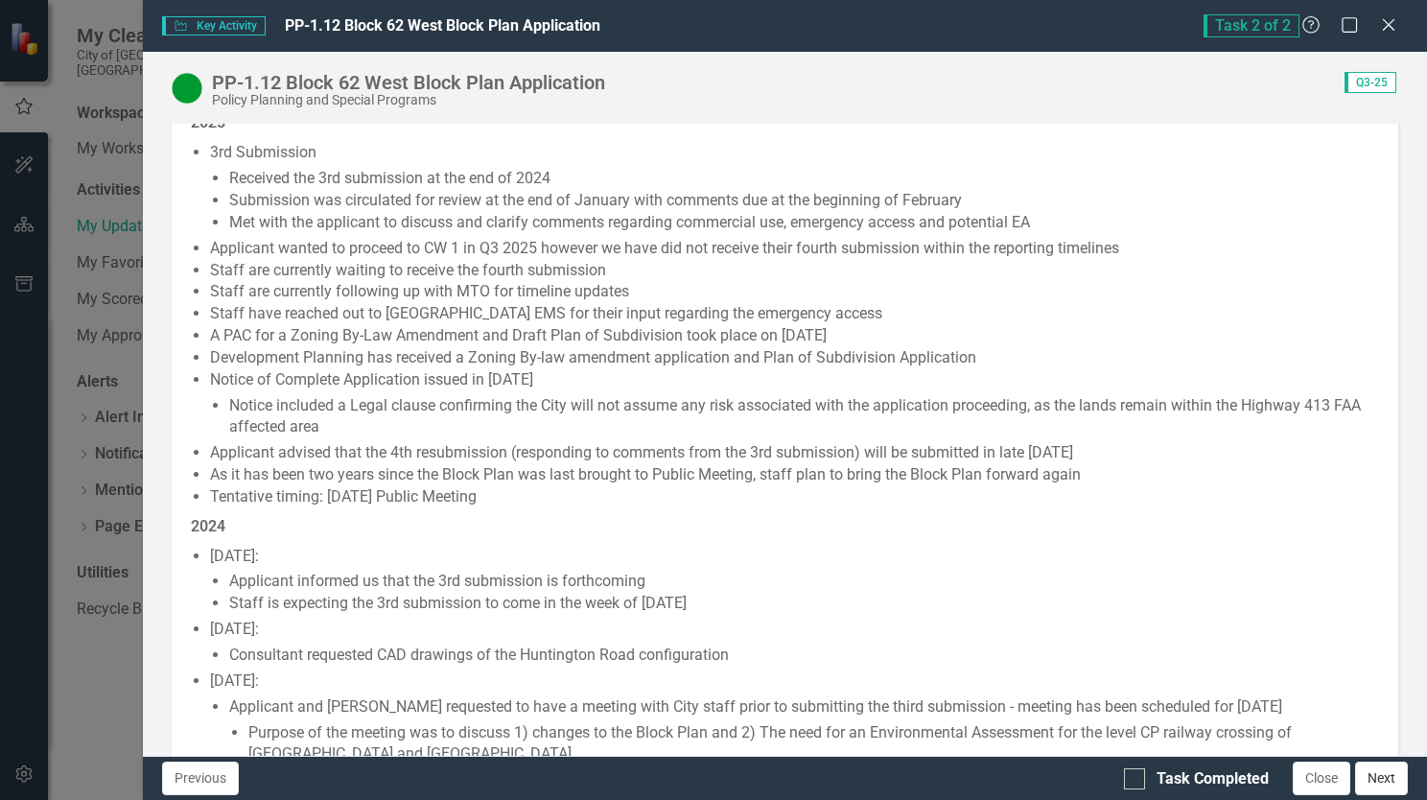
click at [1390, 785] on button "Next" at bounding box center [1381, 778] width 53 height 34
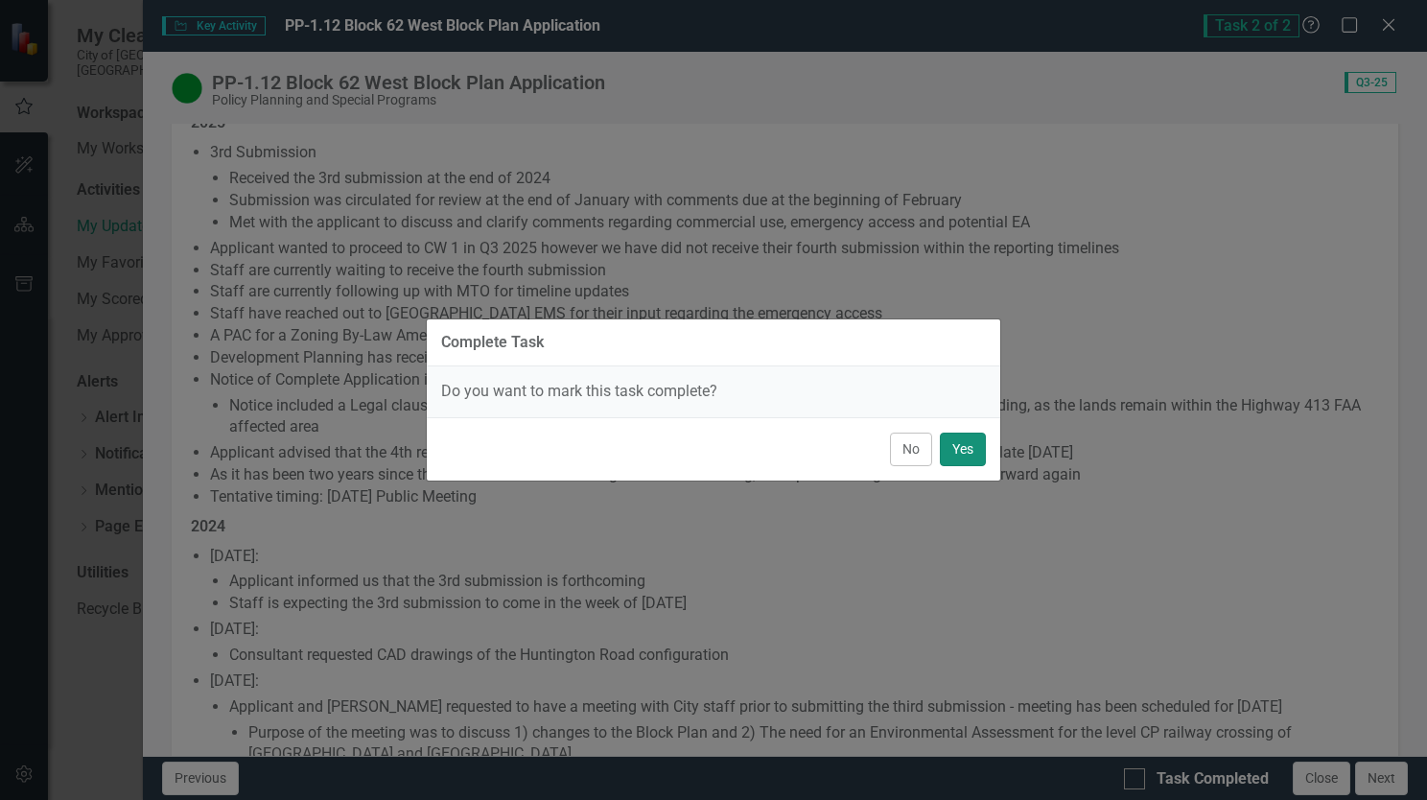
click at [958, 451] on button "Yes" at bounding box center [963, 449] width 46 height 34
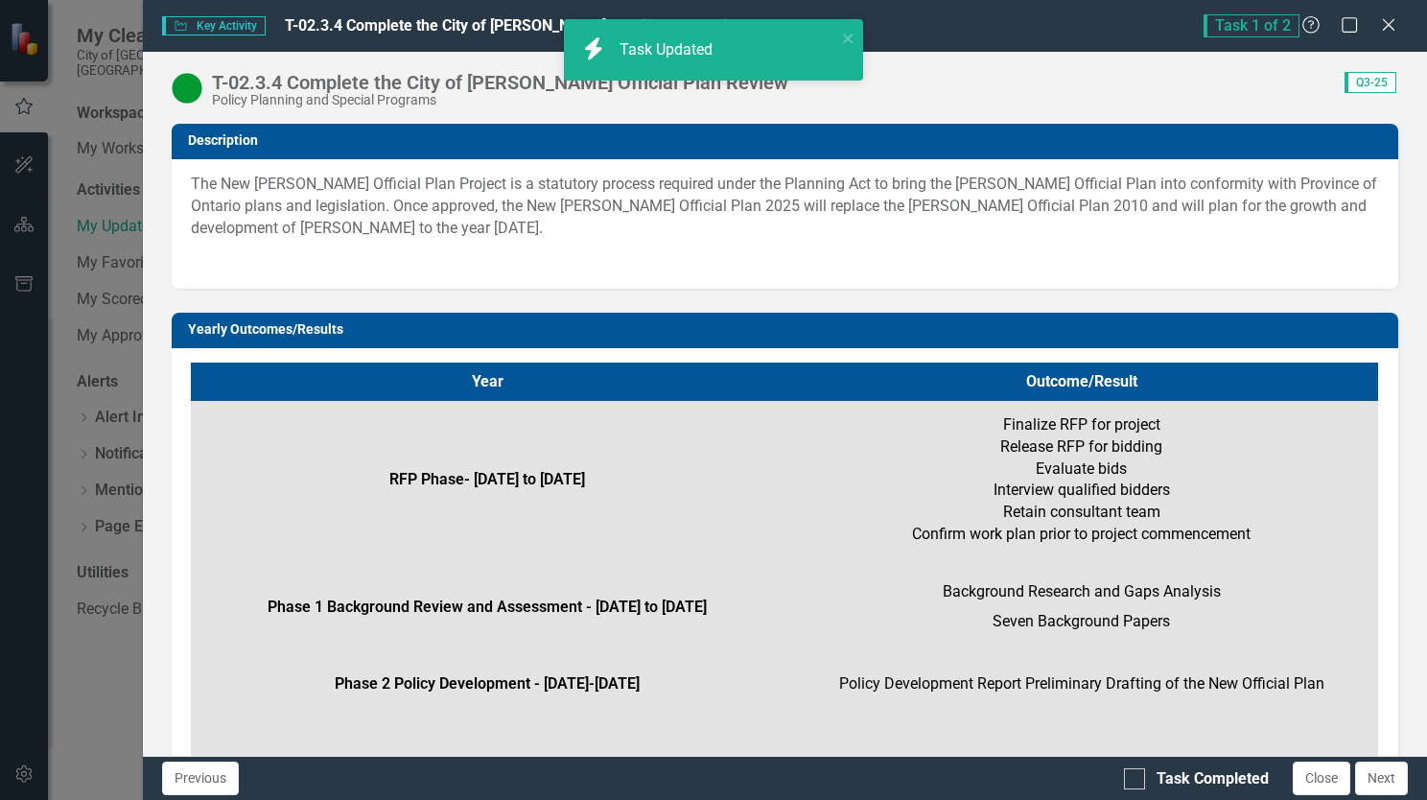
checkbox input "true"
click at [1392, 30] on icon at bounding box center [1388, 24] width 14 height 14
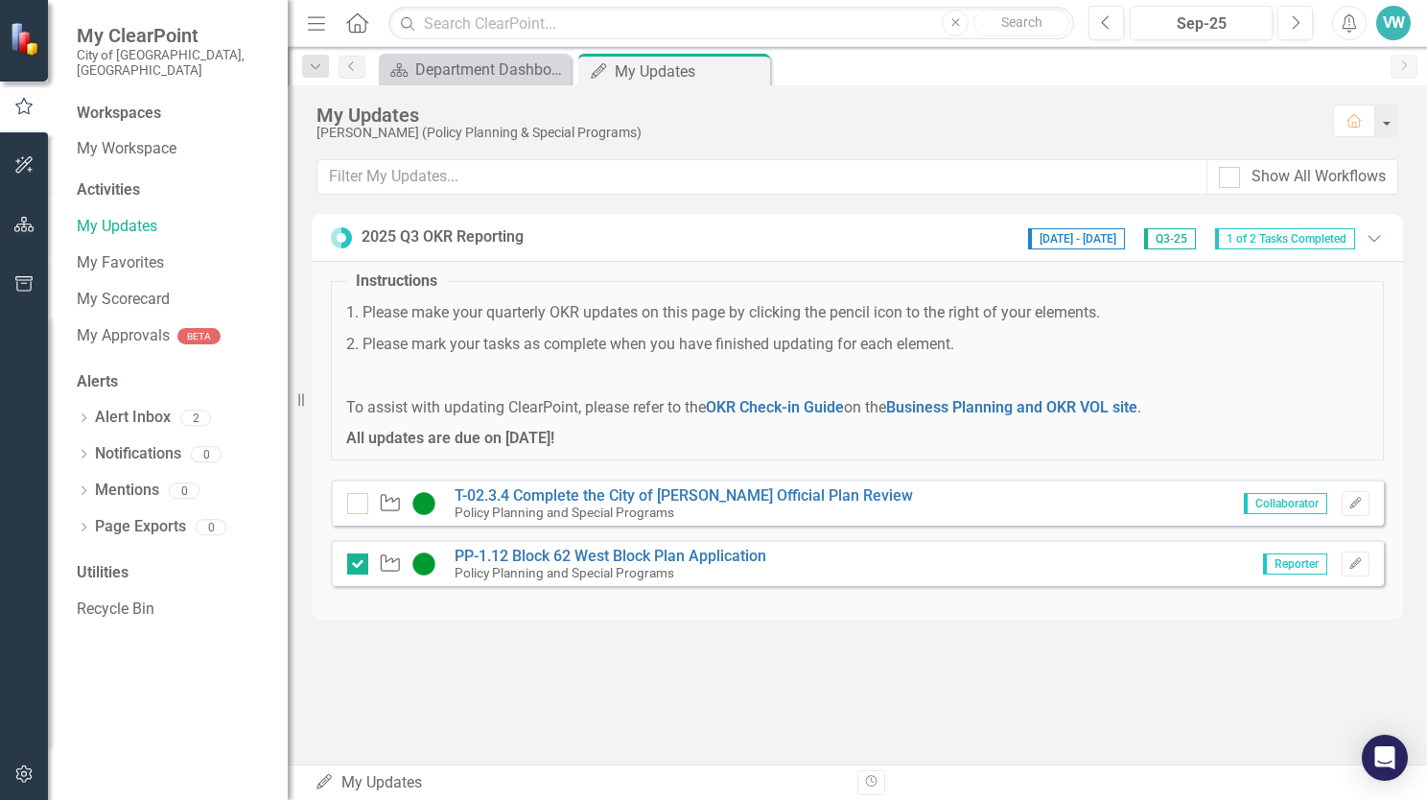
click at [915, 754] on div "My Updates [PERSON_NAME] (Policy Planning & Special Programs) Home Show All Wor…" at bounding box center [857, 424] width 1139 height 679
